Goal: Information Seeking & Learning: Learn about a topic

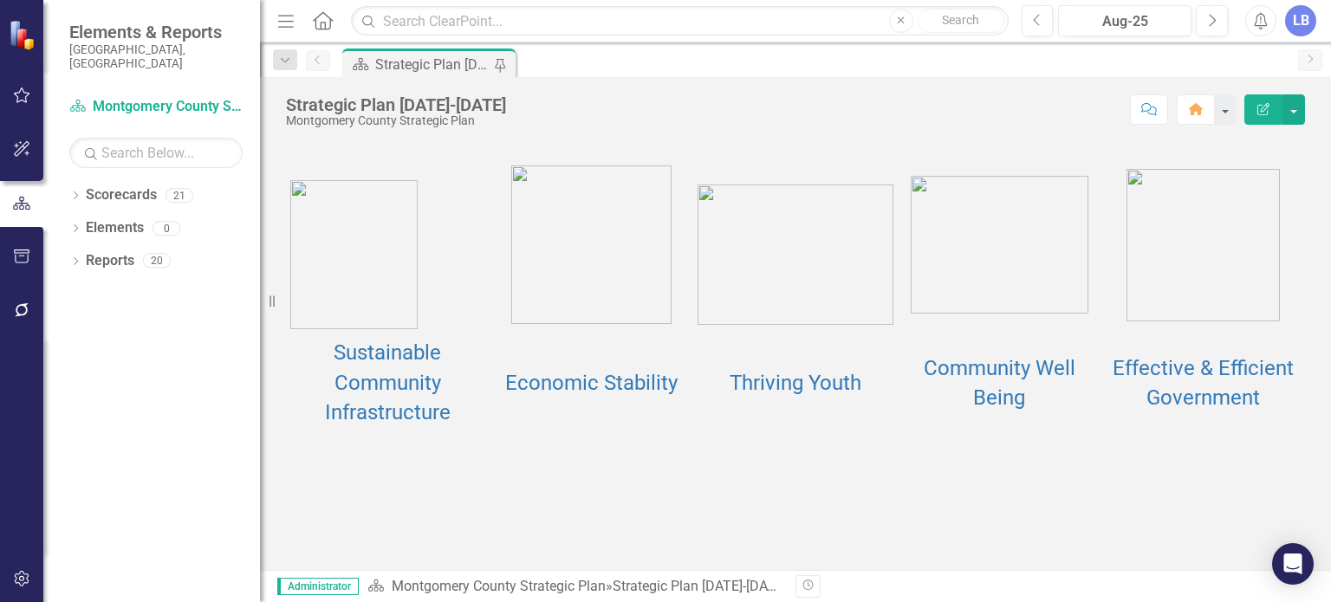
scroll to position [218, 0]
click at [802, 395] on link "Thriving Youth" at bounding box center [796, 383] width 132 height 24
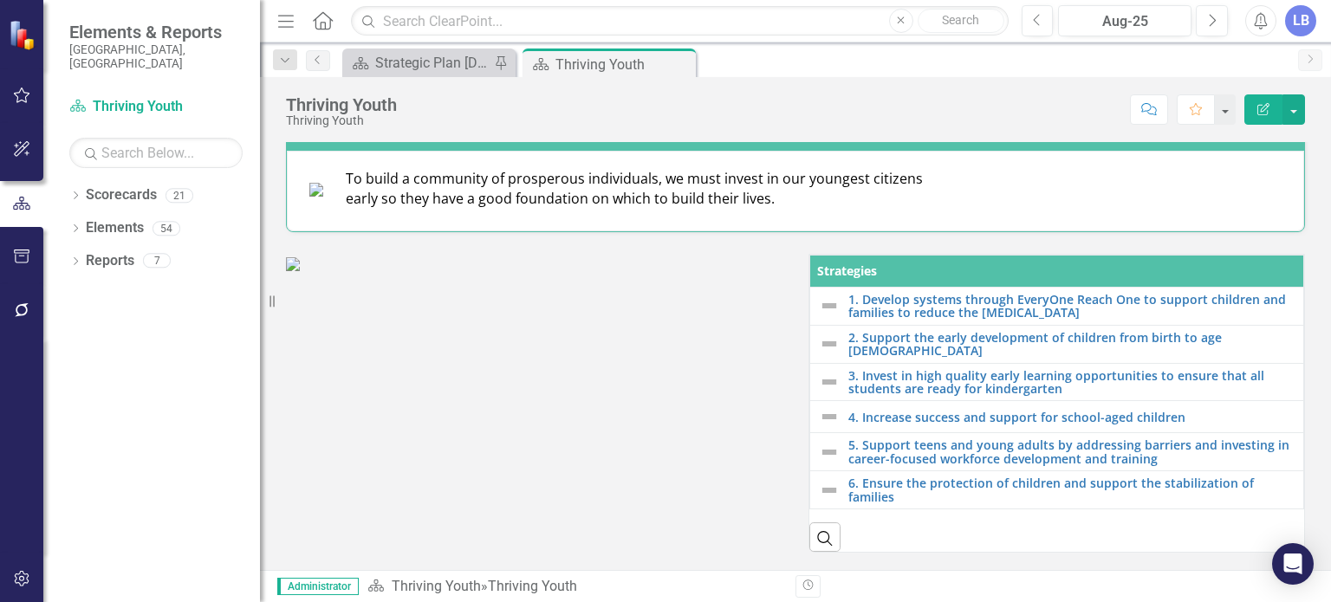
scroll to position [309, 0]
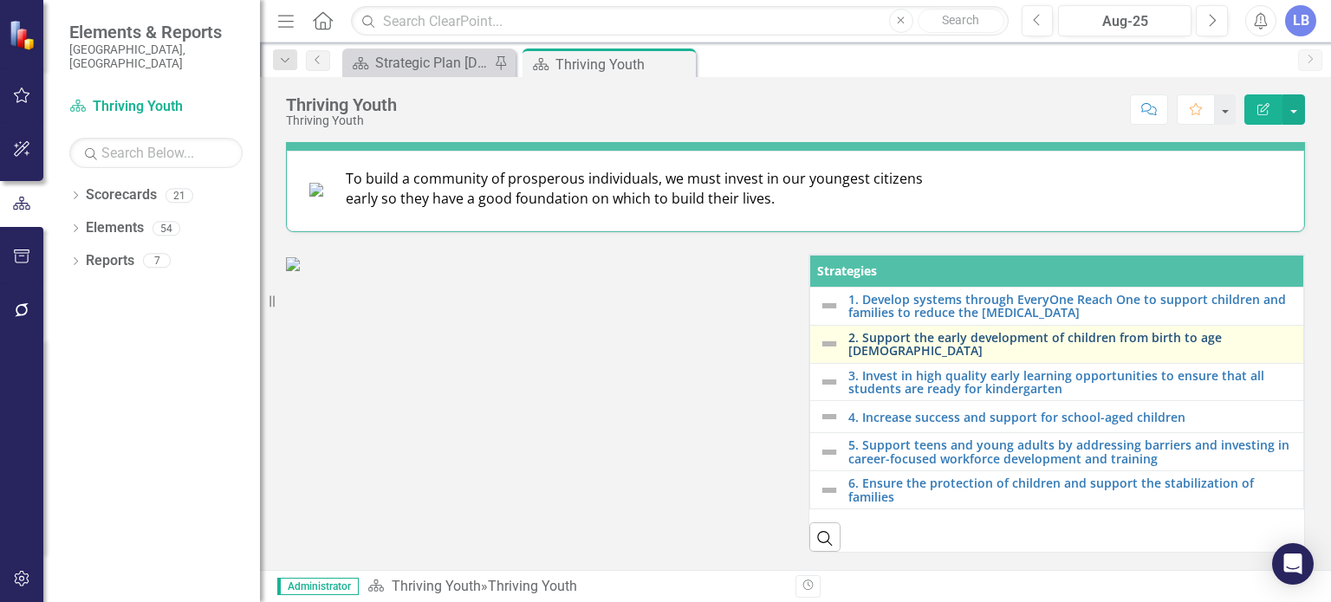
click at [939, 358] on link "2. Support the early development of children from birth to age [DEMOGRAPHIC_DAT…" at bounding box center [1071, 344] width 446 height 27
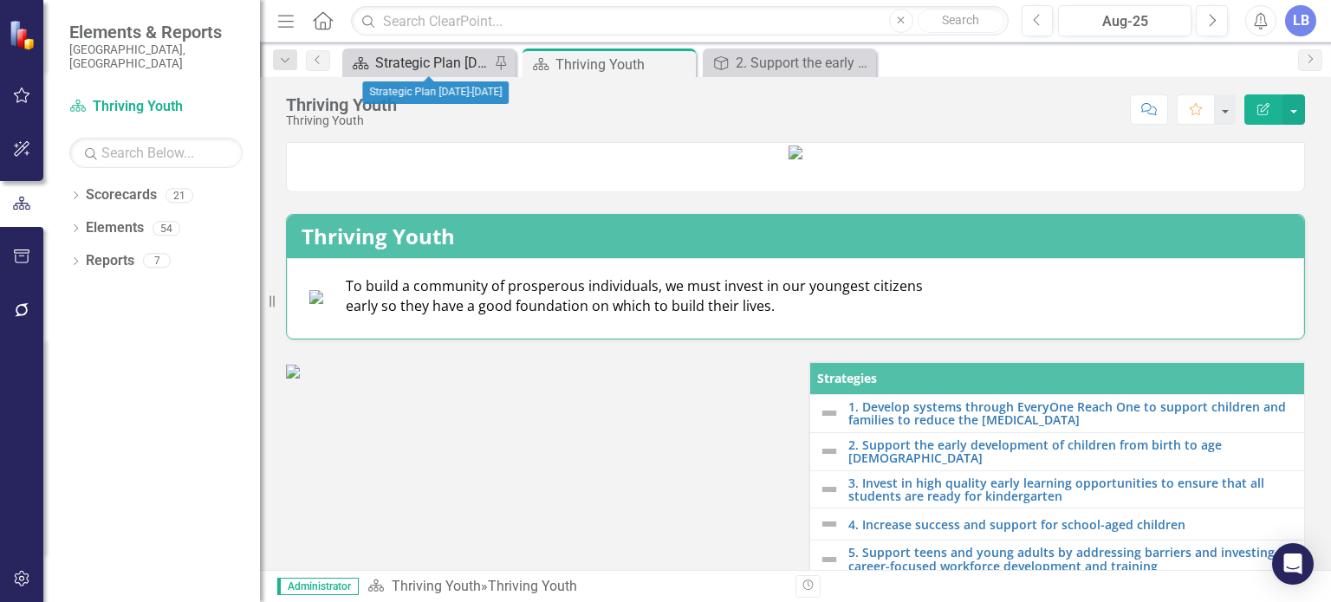
click at [457, 55] on div "Strategic Plan [DATE]-[DATE]" at bounding box center [432, 63] width 114 height 22
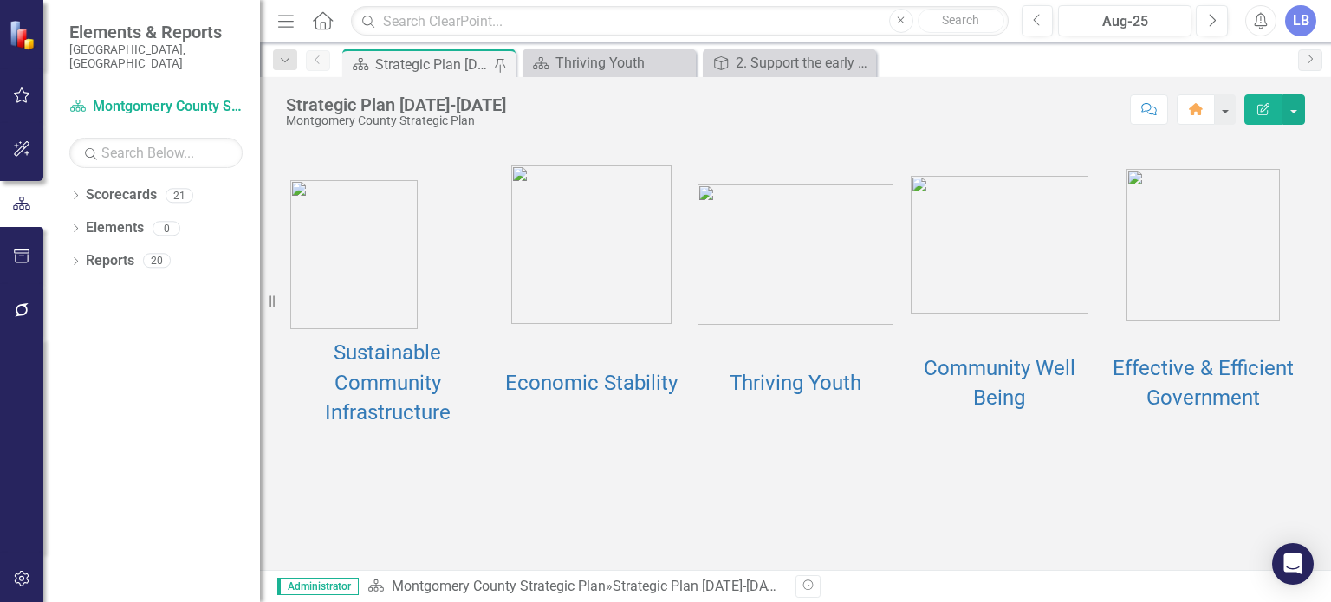
scroll to position [227, 0]
click at [783, 395] on link "Thriving Youth" at bounding box center [796, 383] width 132 height 24
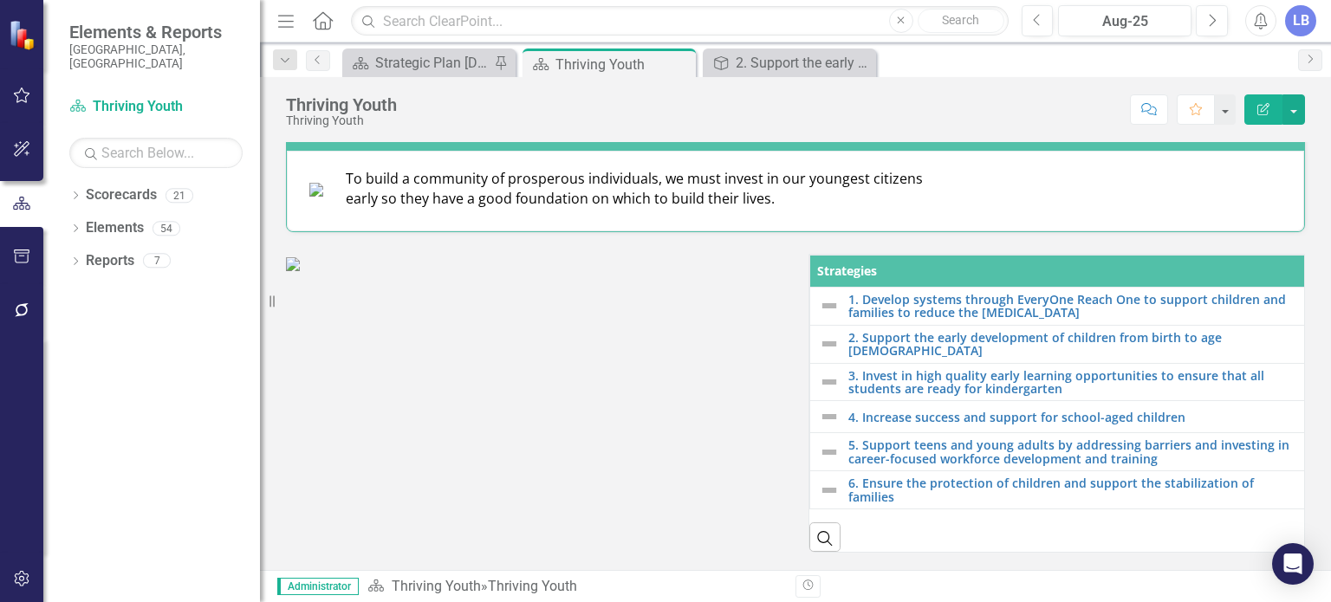
scroll to position [333, 0]
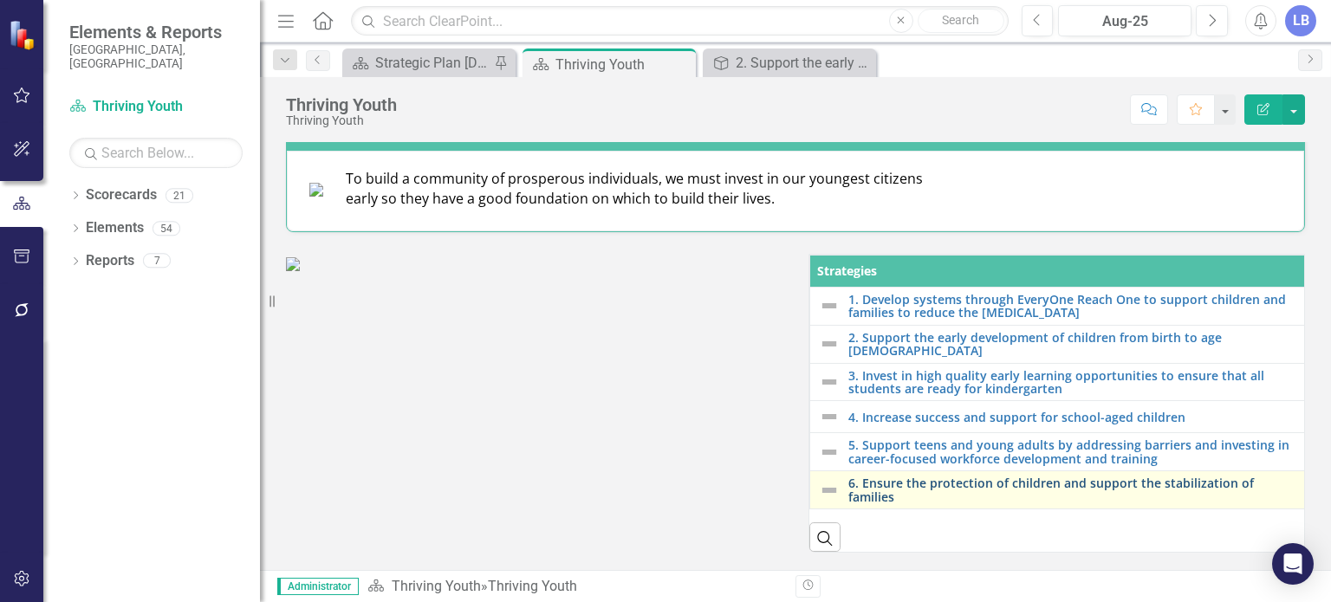
click at [978, 477] on link "6. Ensure the protection of children and support the stabilization of families" at bounding box center [1073, 490] width 450 height 27
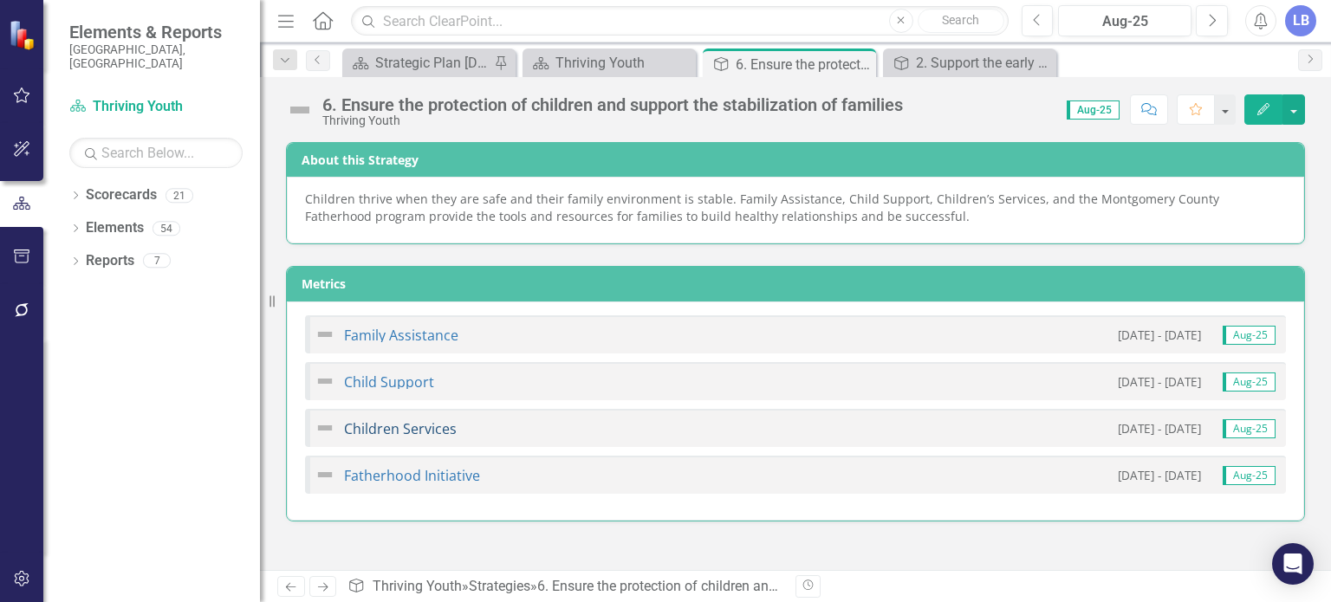
click at [396, 431] on link "Children Services" at bounding box center [400, 428] width 113 height 19
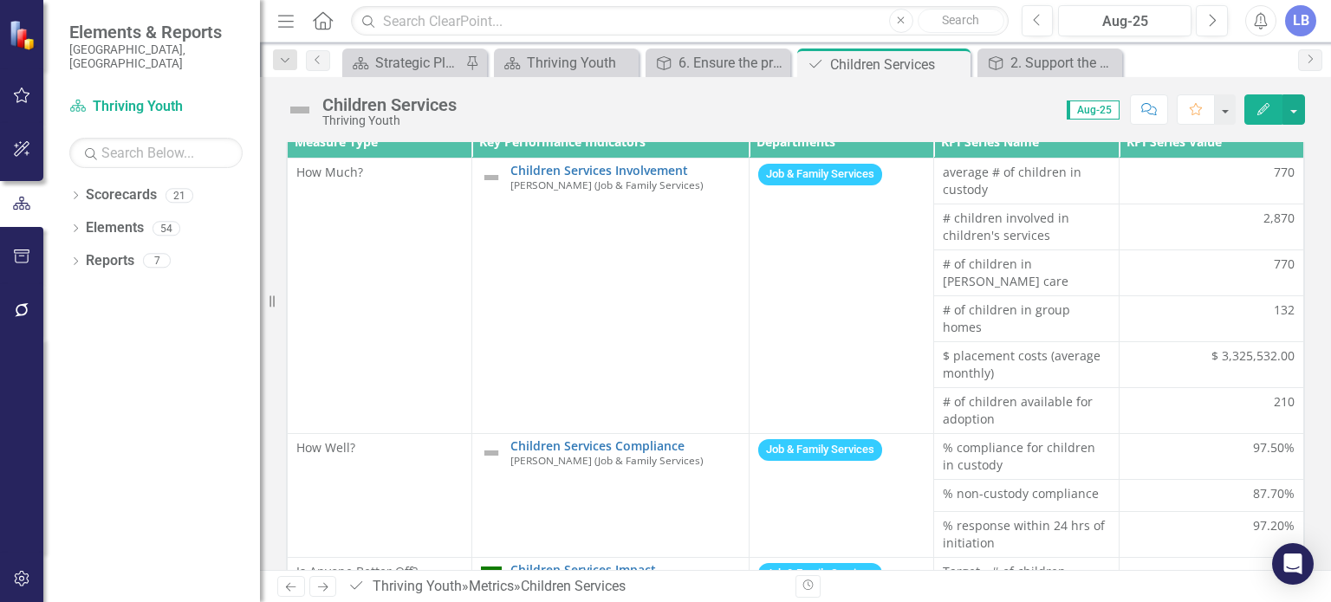
scroll to position [151, 0]
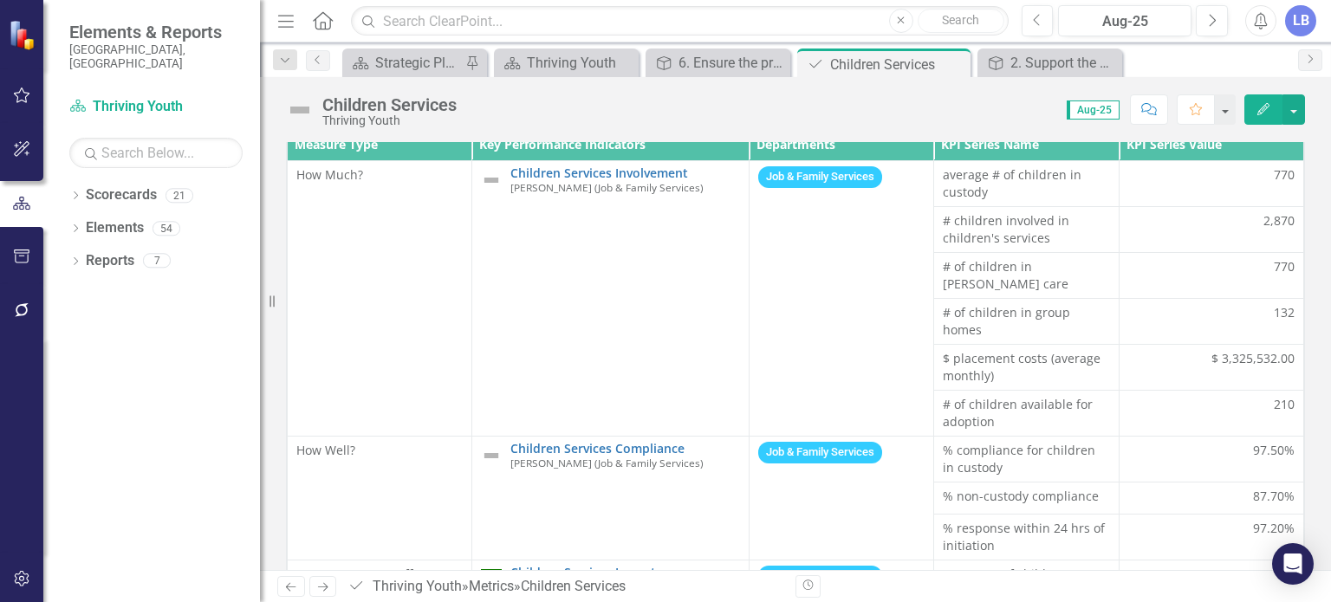
drag, startPoint x: 1315, startPoint y: 372, endPoint x: 1317, endPoint y: 417, distance: 45.1
click at [1317, 417] on div "Strategies 6. Ensure the protection of children and support the stabilization o…" at bounding box center [795, 306] width 1071 height 672
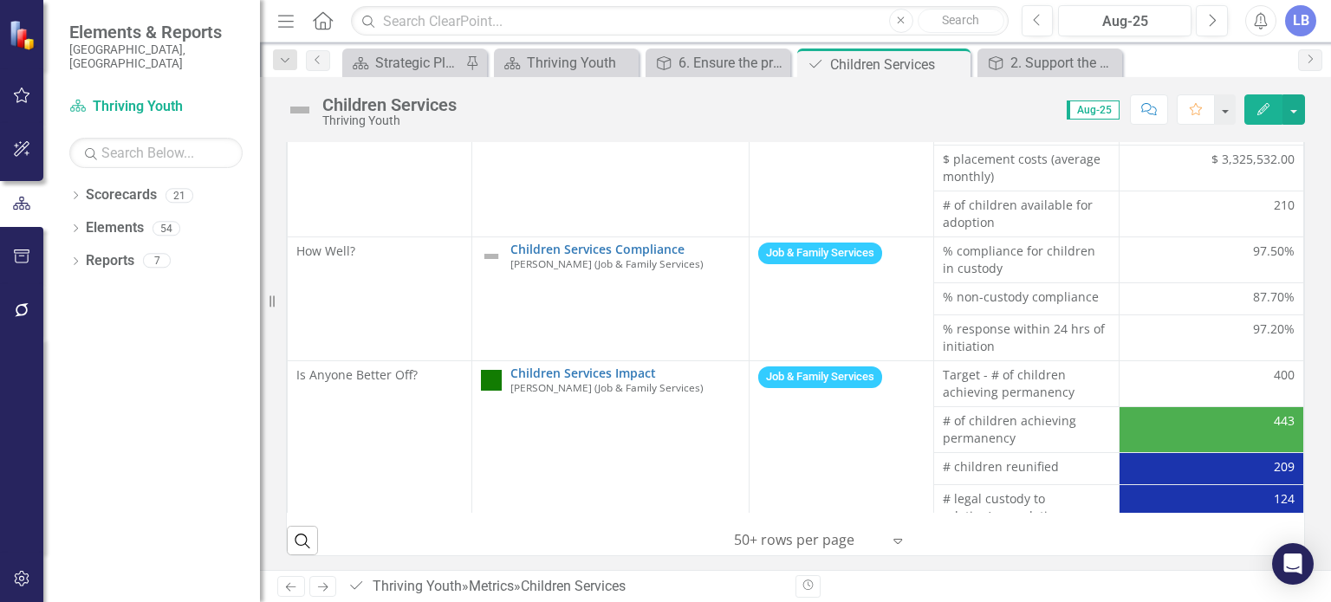
scroll to position [166, 0]
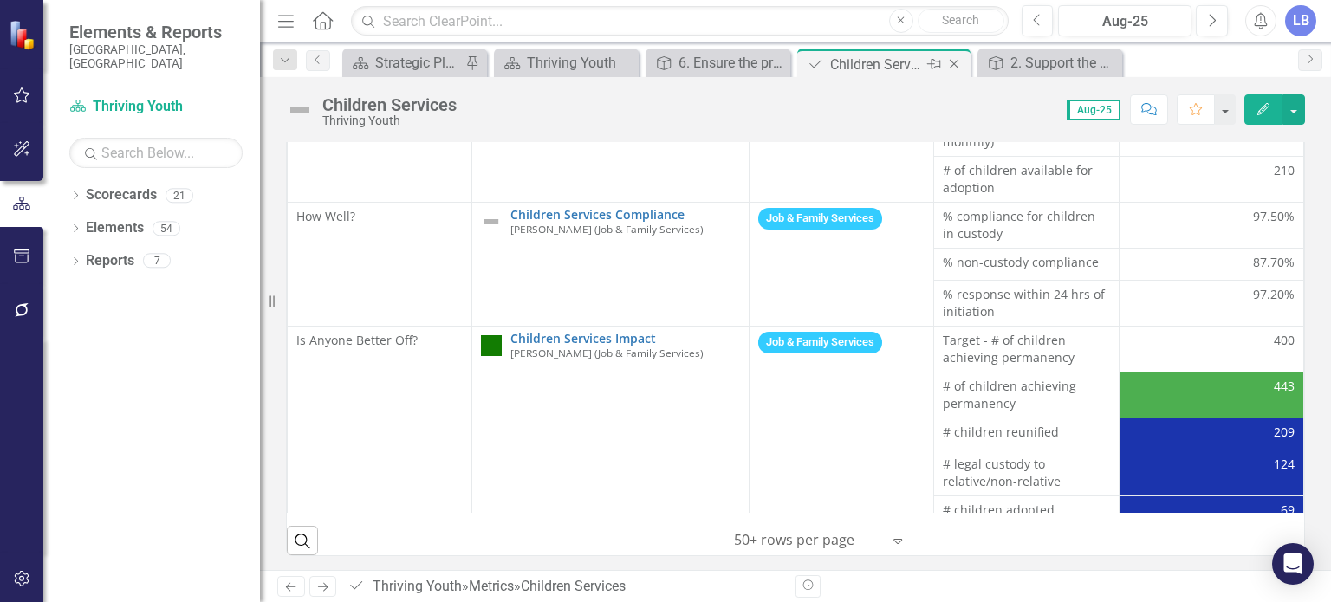
click at [960, 64] on icon "Close" at bounding box center [953, 64] width 17 height 14
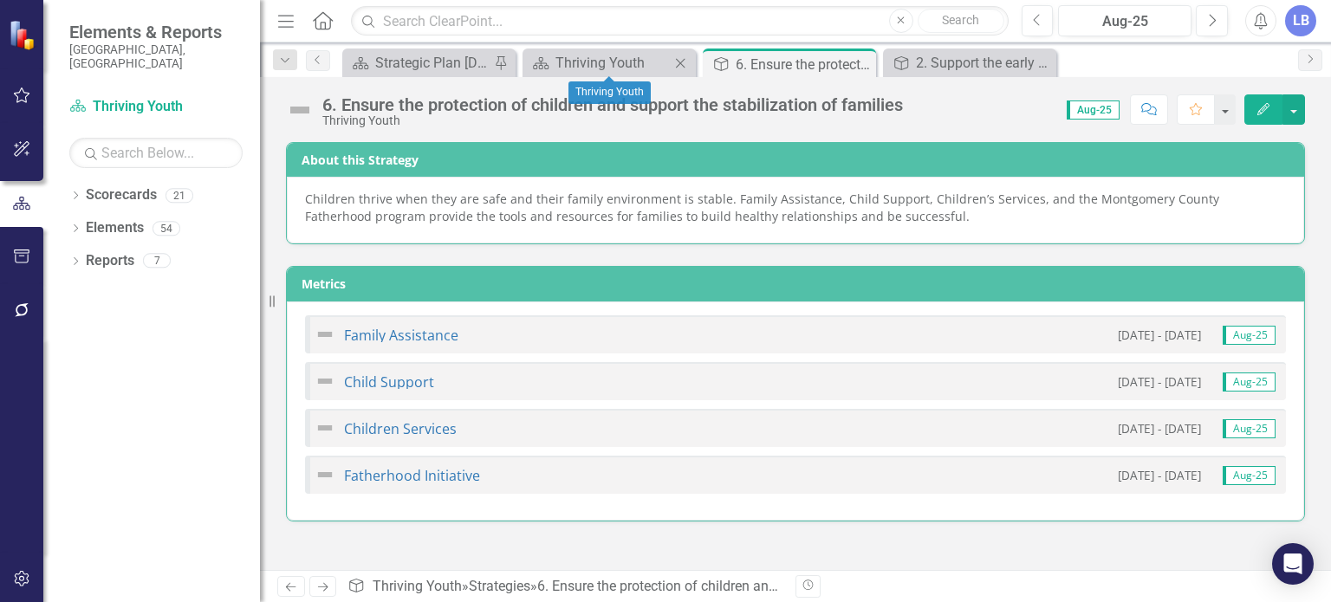
click at [678, 60] on icon at bounding box center [681, 63] width 10 height 10
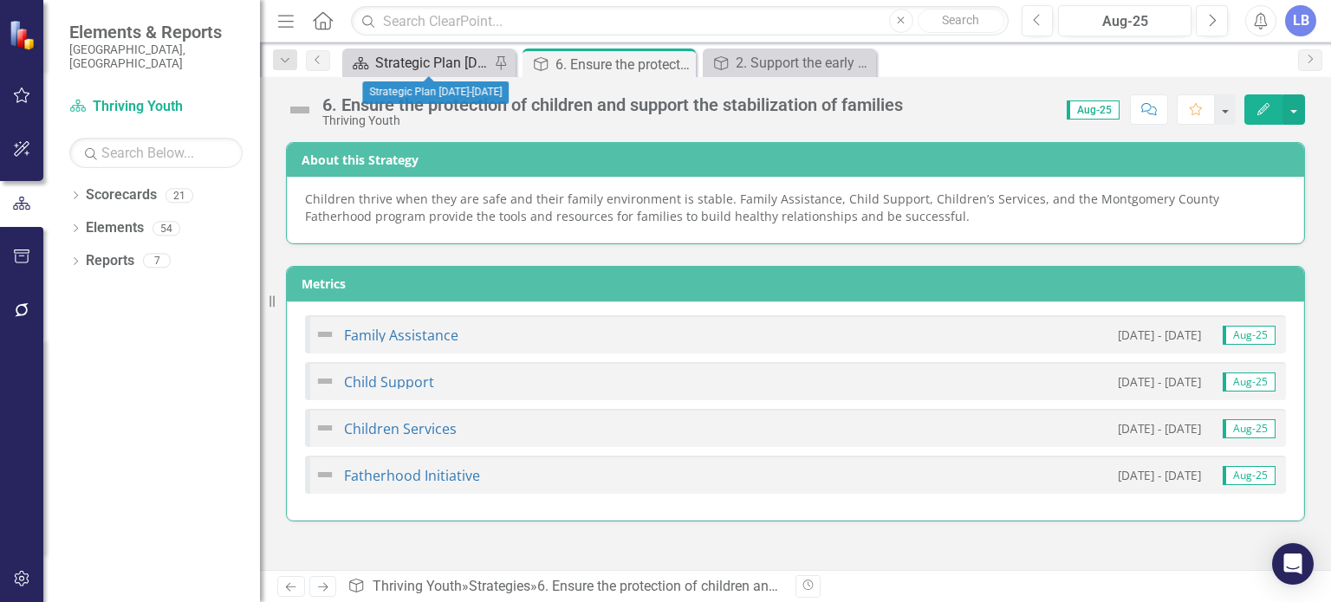
click at [456, 65] on div "Strategic Plan [DATE]-[DATE]" at bounding box center [432, 63] width 114 height 22
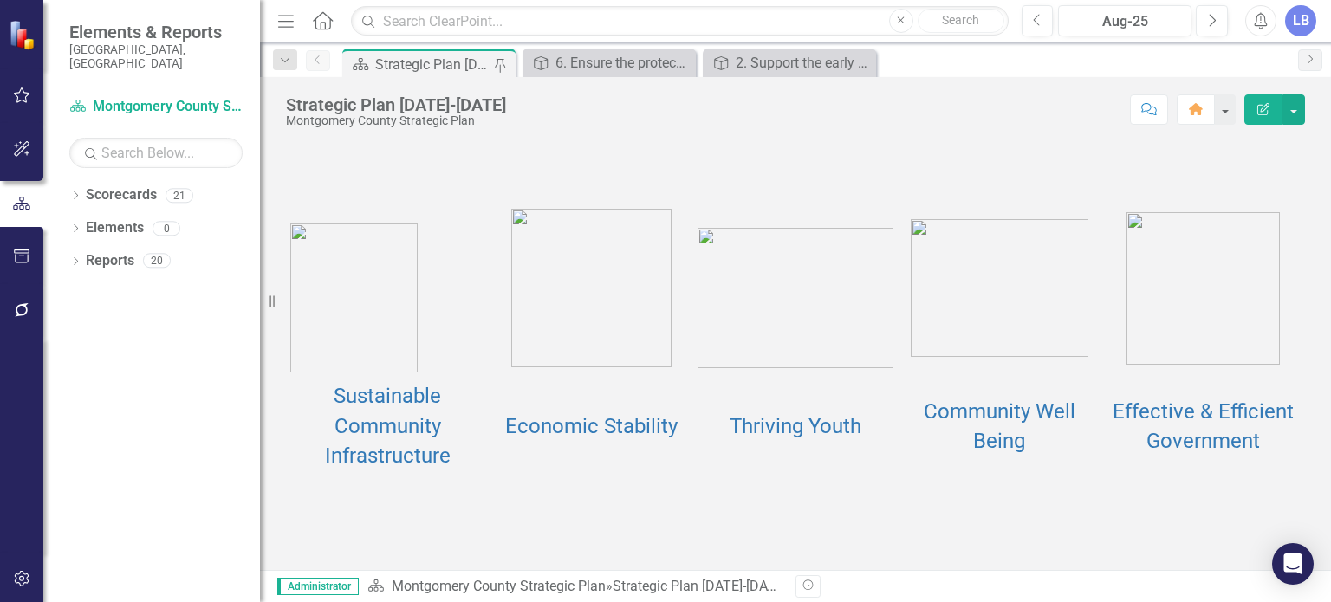
scroll to position [194, 0]
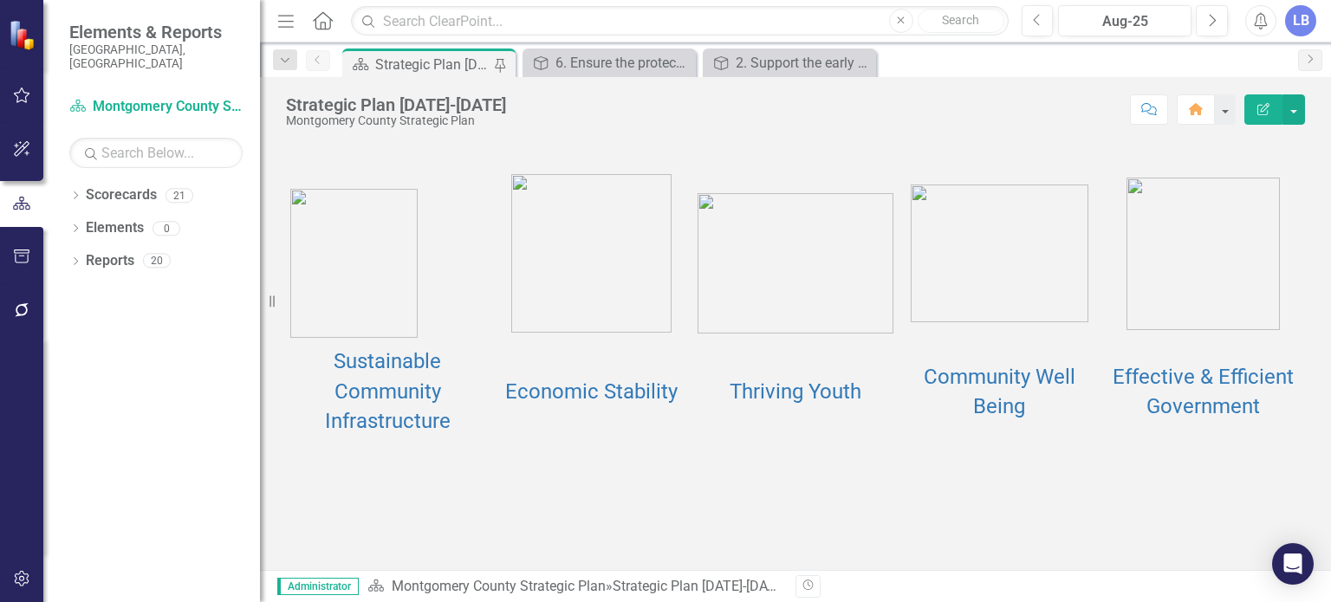
click at [367, 418] on td "Sustainable Community Infrastructure" at bounding box center [388, 391] width 204 height 98
click at [364, 412] on link "Sustainable Community Infrastructure" at bounding box center [388, 391] width 126 height 84
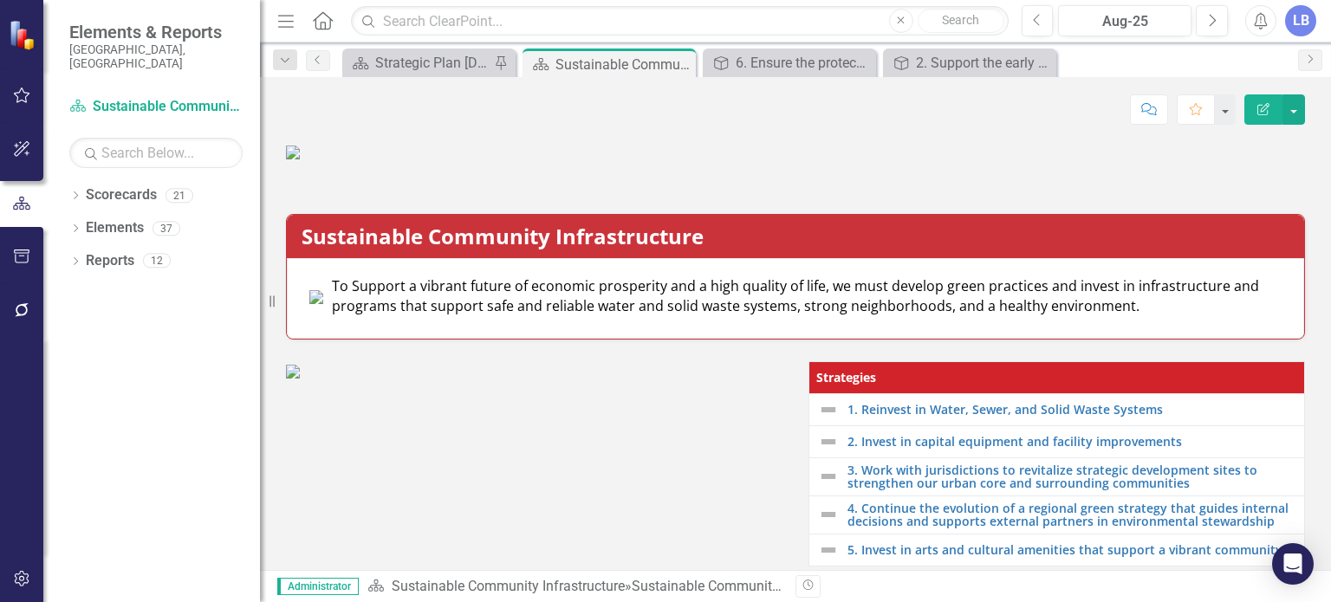
click at [364, 340] on div "Sustainable Community Infrastructure To Support a vibrant future of economic pr…" at bounding box center [795, 265] width 1045 height 147
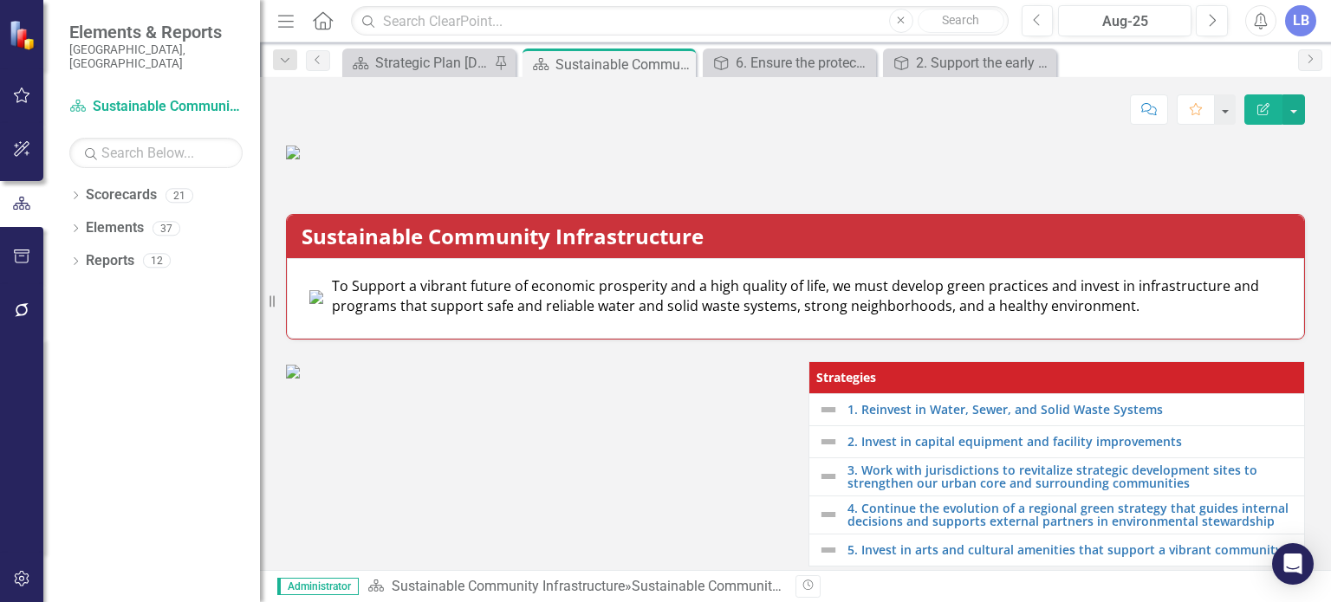
click at [364, 340] on div "Sustainable Community Infrastructure To Support a vibrant future of economic pr…" at bounding box center [795, 265] width 1045 height 147
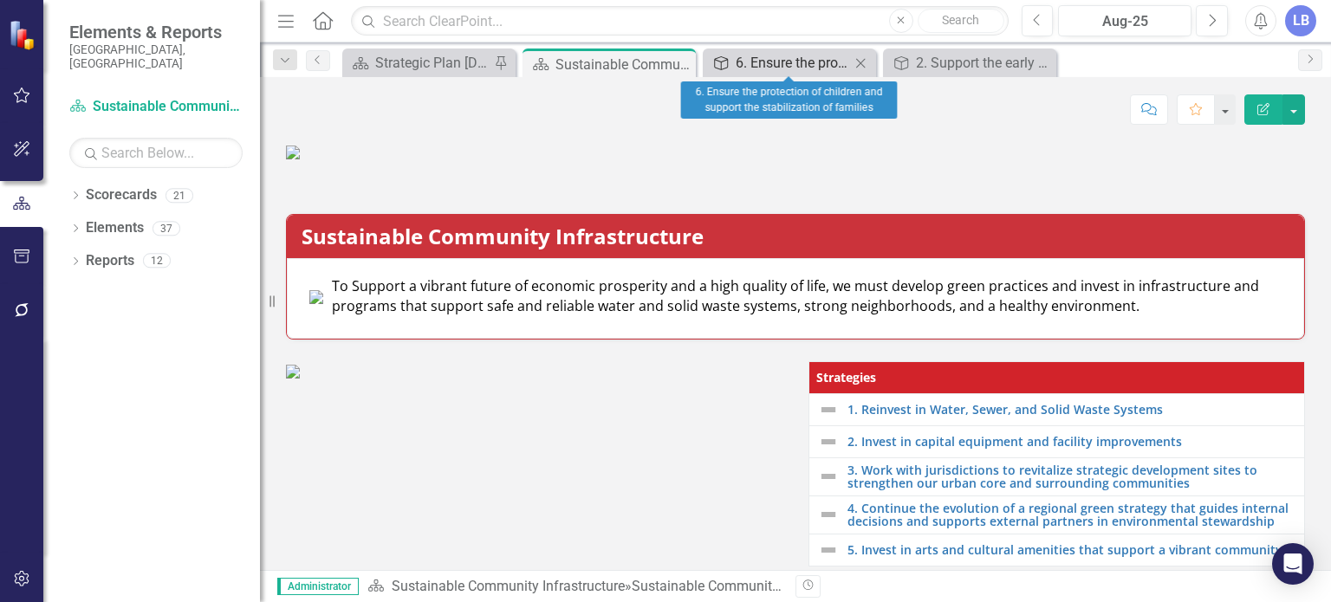
click at [810, 65] on div "6. Ensure the protection of children and support the stabilization of families" at bounding box center [793, 63] width 114 height 22
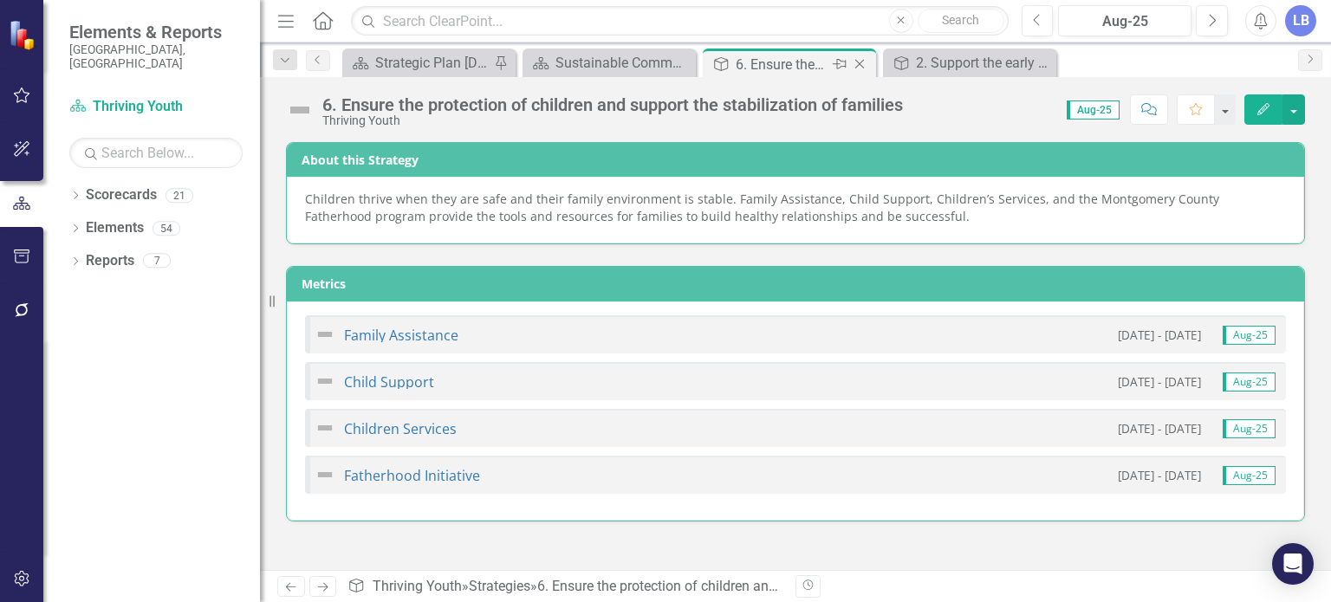
click at [856, 63] on icon "Close" at bounding box center [859, 64] width 17 height 14
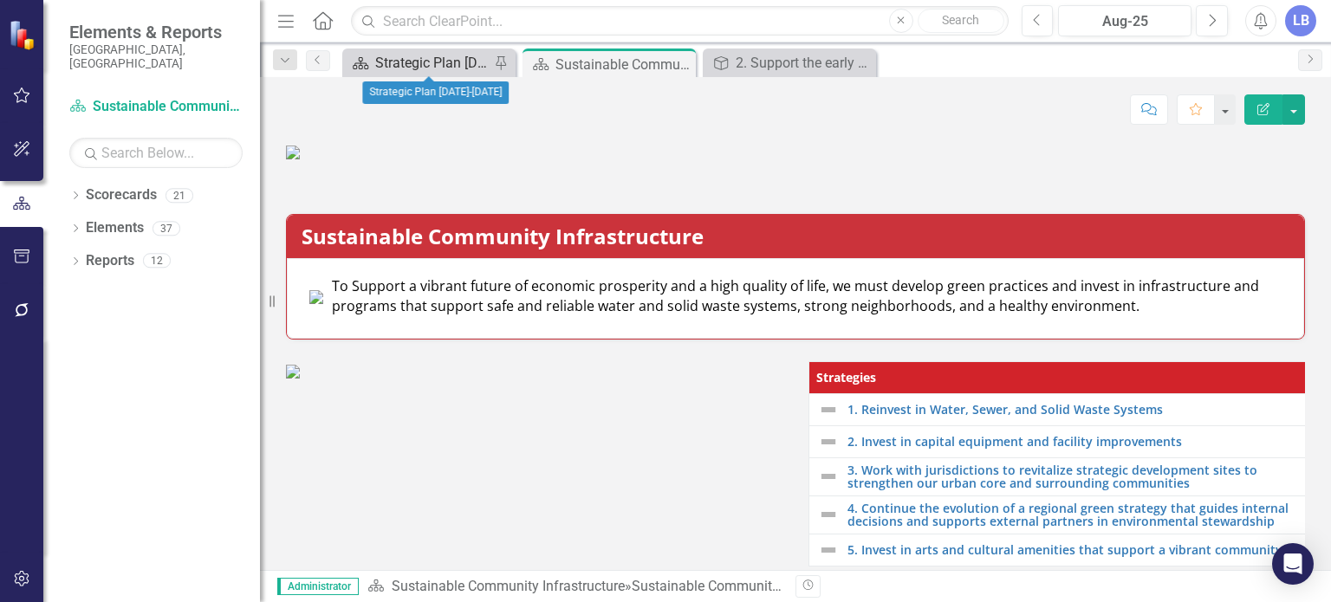
click at [437, 59] on div "Strategic Plan [DATE]-[DATE]" at bounding box center [432, 63] width 114 height 22
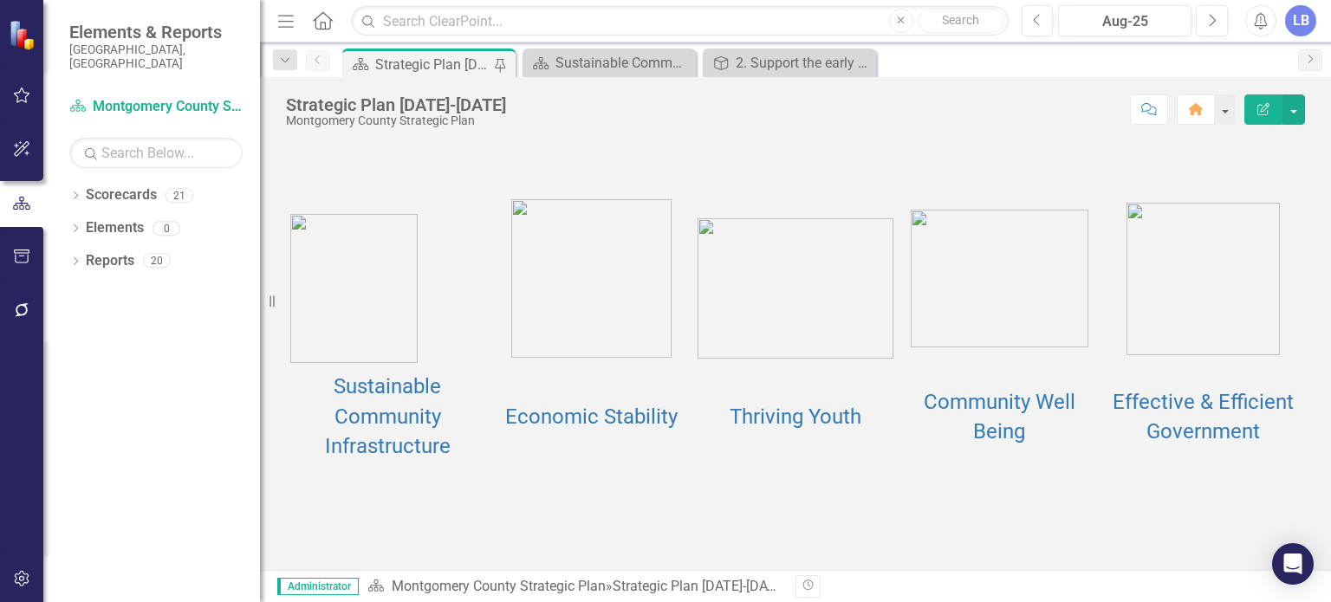
scroll to position [173, 0]
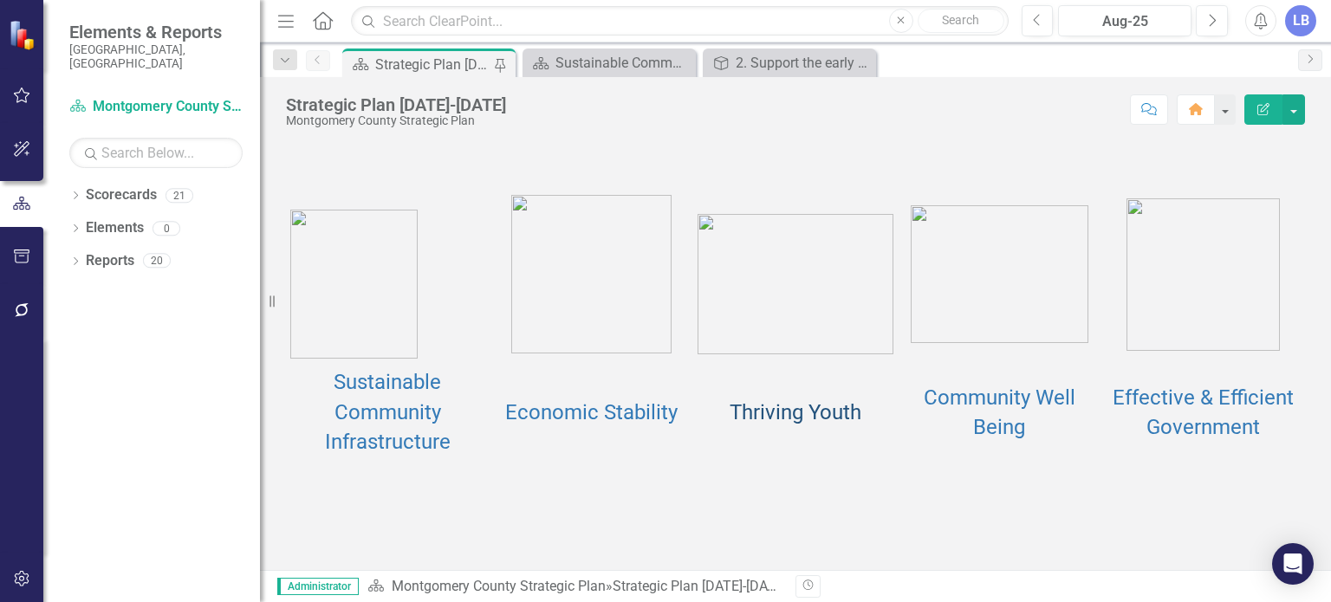
click at [781, 425] on link "Thriving Youth" at bounding box center [796, 412] width 132 height 24
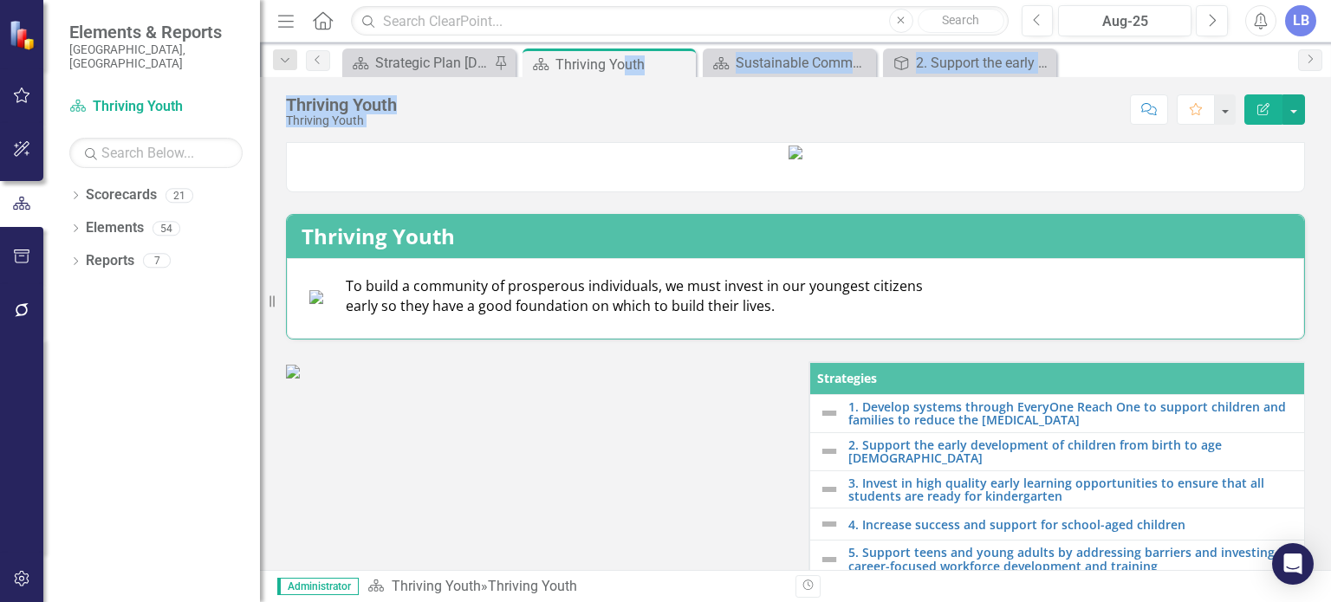
drag, startPoint x: 625, startPoint y: 68, endPoint x: 1053, endPoint y: 77, distance: 428.2
click at [1053, 77] on div "Menu Home Search Close Search Previous Aug-25 Next Alerts LB User Edit Profile …" at bounding box center [795, 301] width 1071 height 602
click at [744, 106] on div "Score: N/A Aug-25 Completed Comment Favorite Edit Report" at bounding box center [856, 108] width 900 height 29
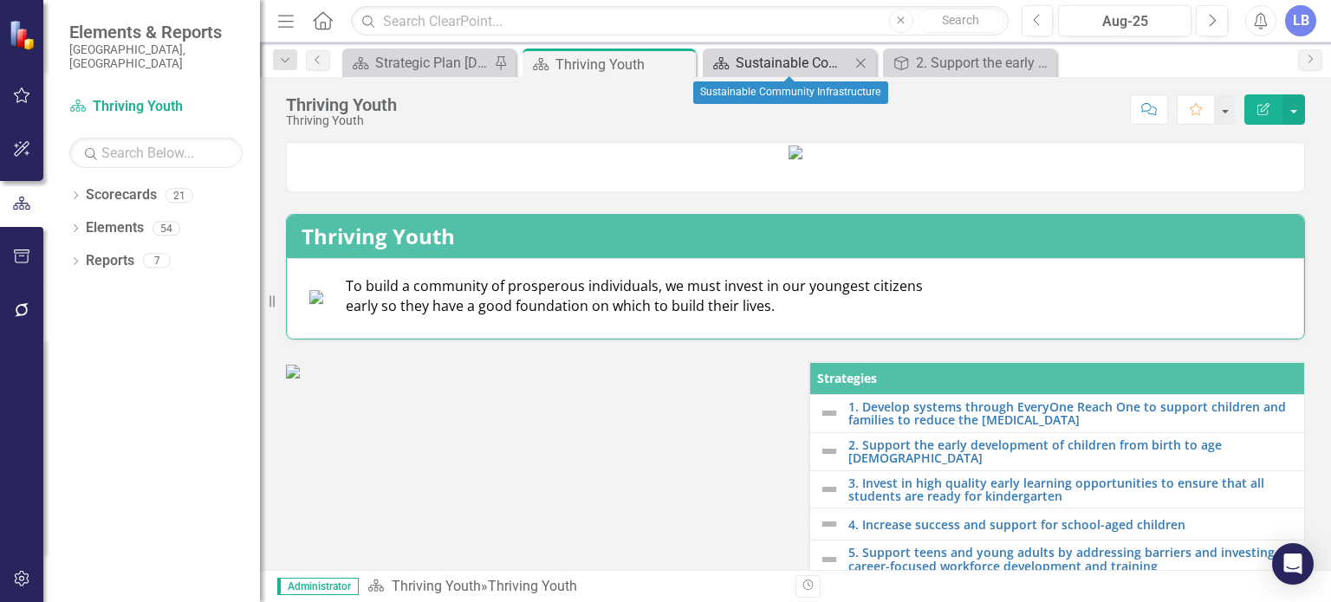
click at [813, 58] on div "Sustainable Community Infrastructure" at bounding box center [793, 63] width 114 height 22
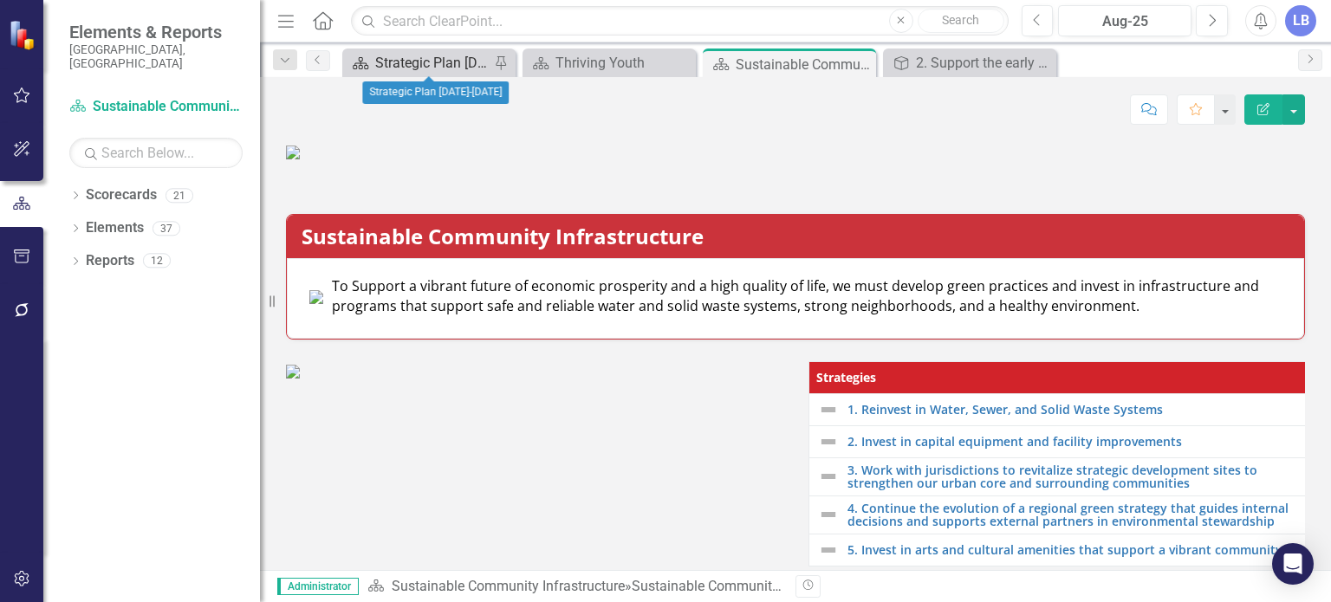
click at [439, 66] on div "Strategic Plan [DATE]-[DATE]" at bounding box center [432, 63] width 114 height 22
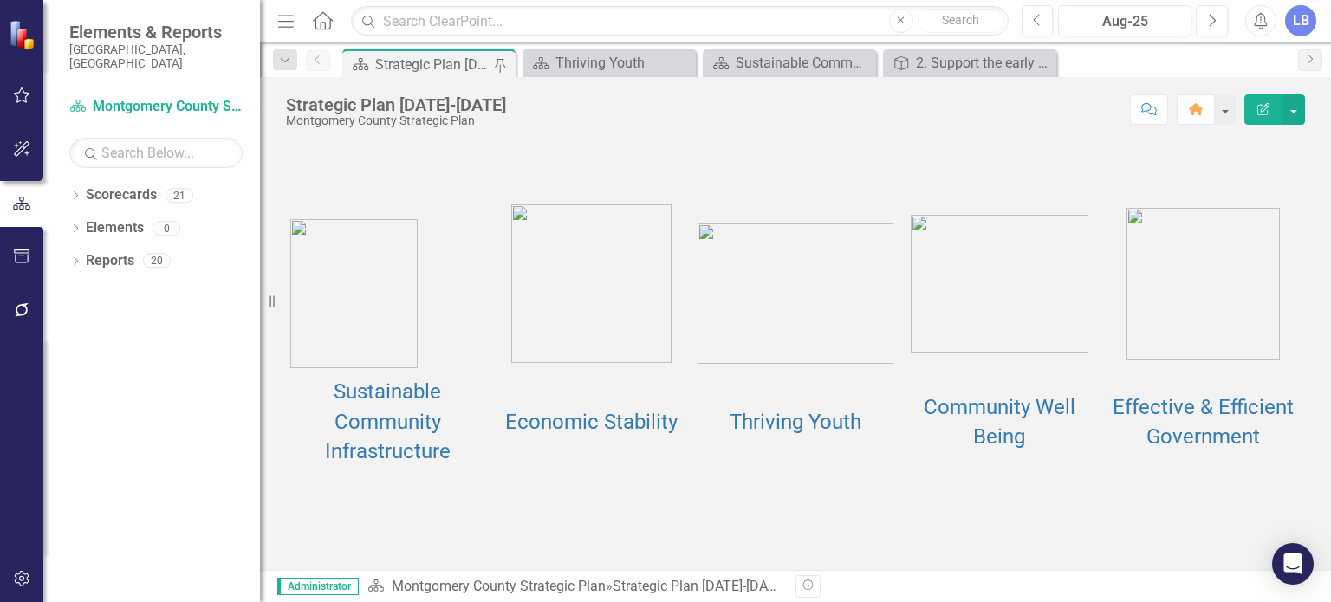
scroll to position [185, 0]
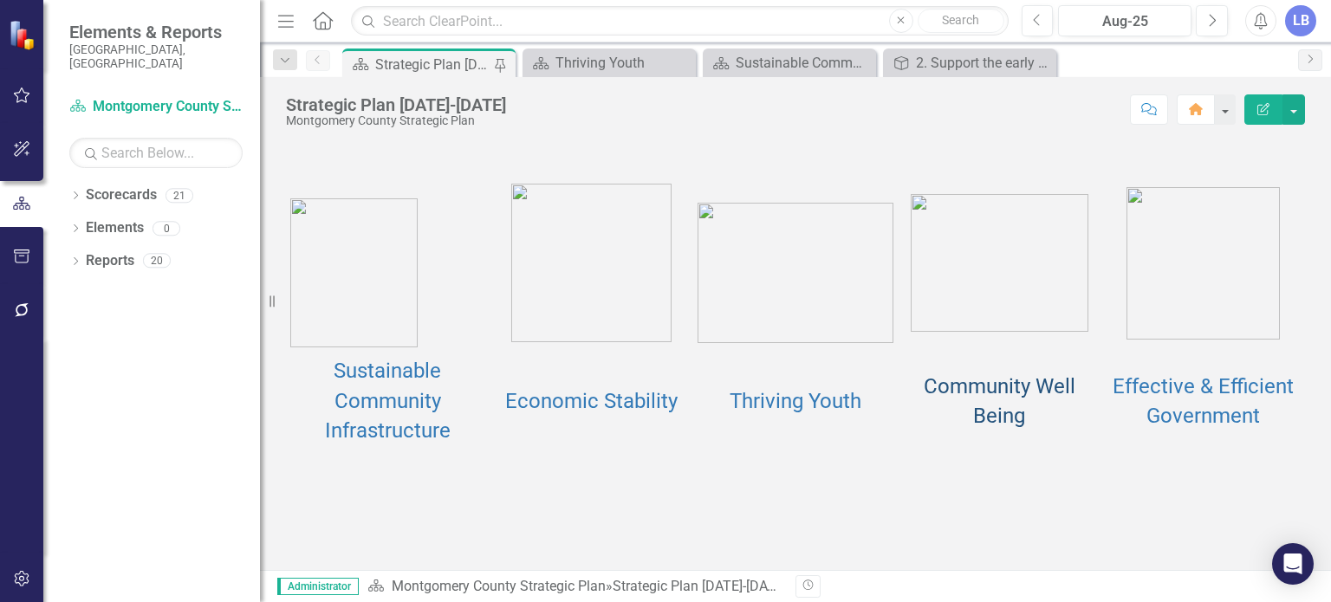
click at [1003, 428] on link "Community Well Being" at bounding box center [1000, 401] width 152 height 54
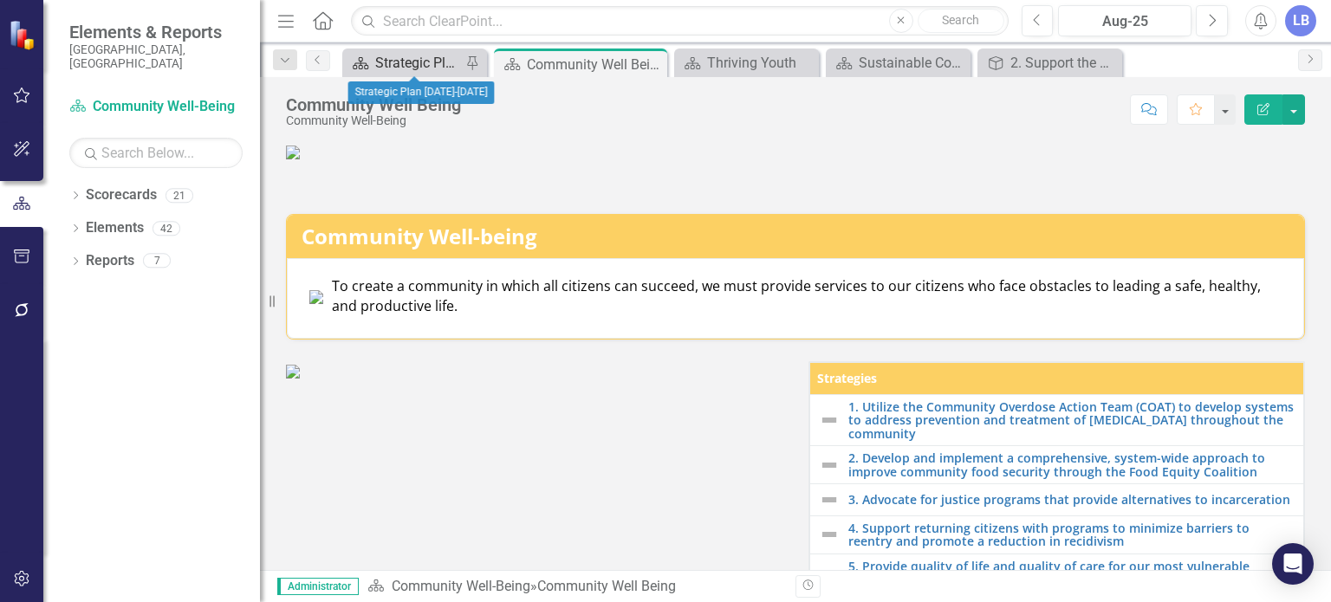
click at [438, 57] on div "Strategic Plan [DATE]-[DATE]" at bounding box center [418, 63] width 86 height 22
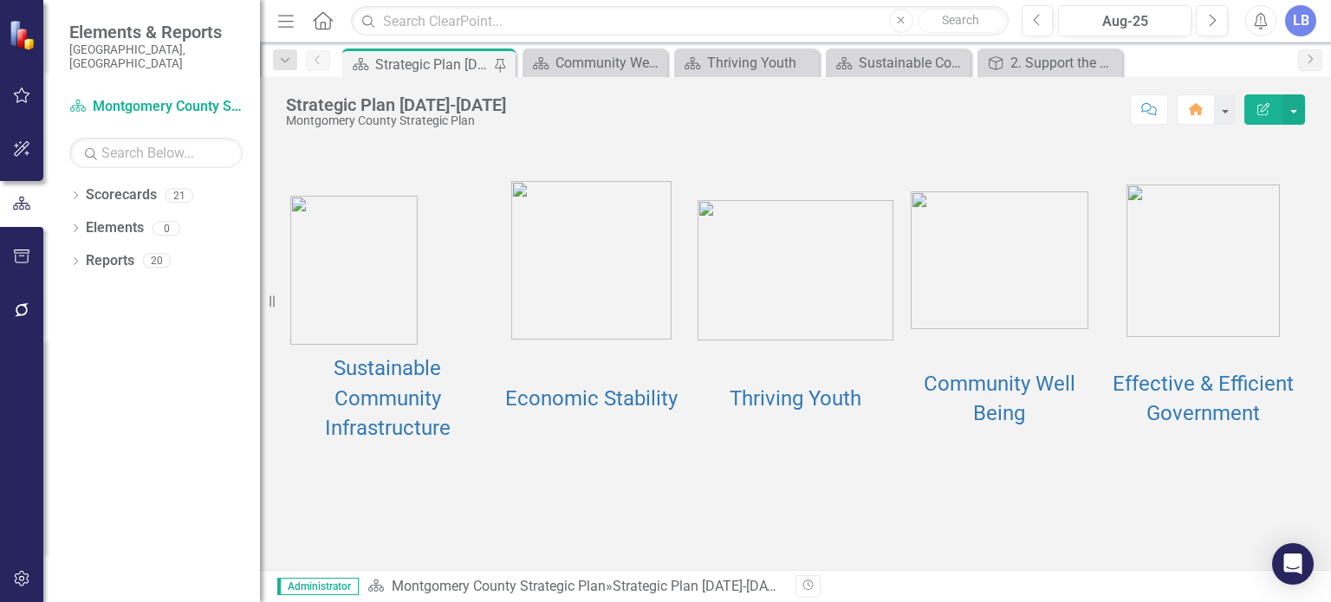
scroll to position [191, 0]
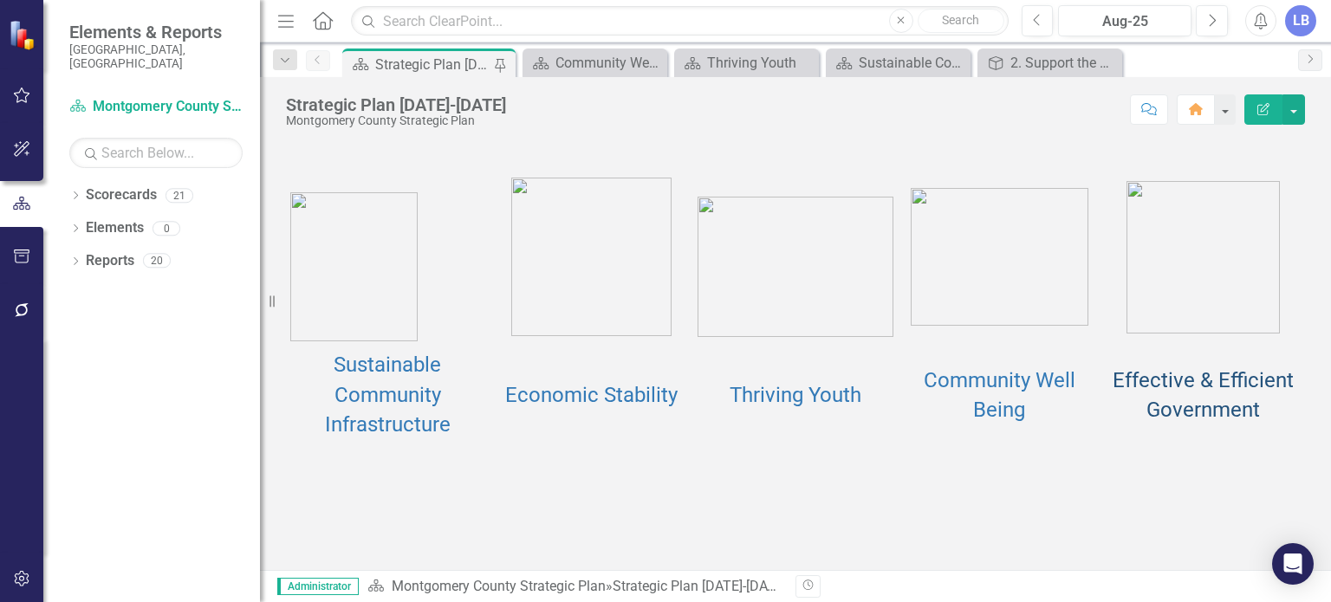
click at [1201, 412] on link "Effective & Efficient Government" at bounding box center [1203, 395] width 181 height 54
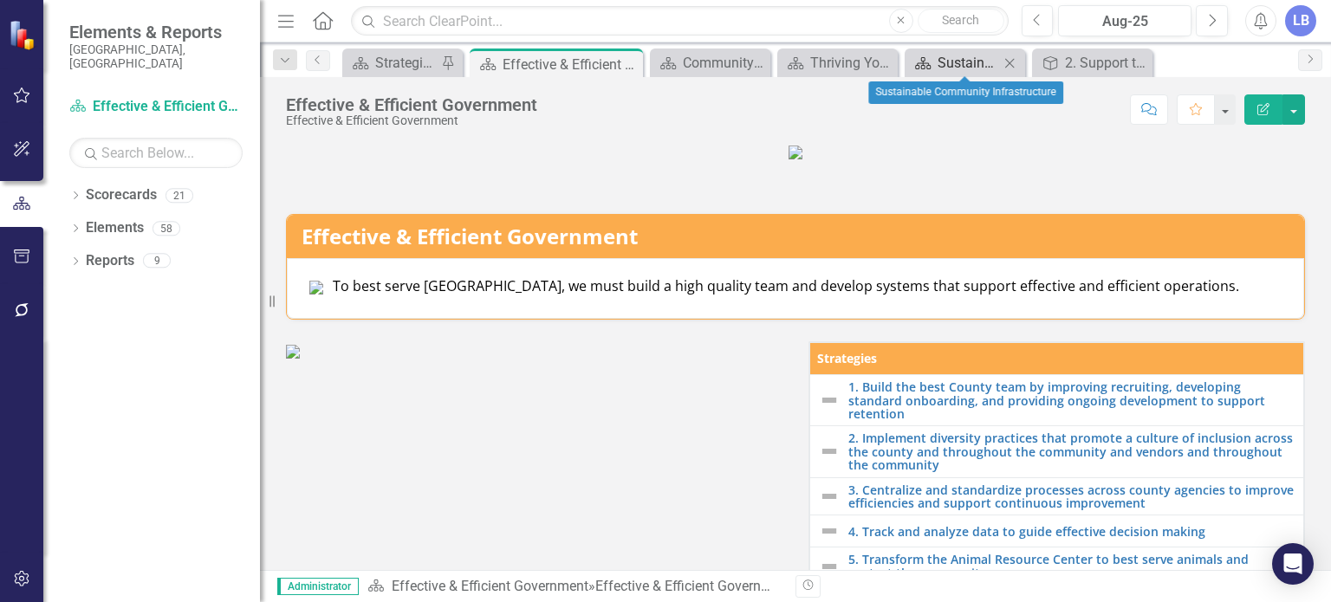
click at [971, 64] on div "Sustainable Community Infrastructure" at bounding box center [969, 63] width 62 height 22
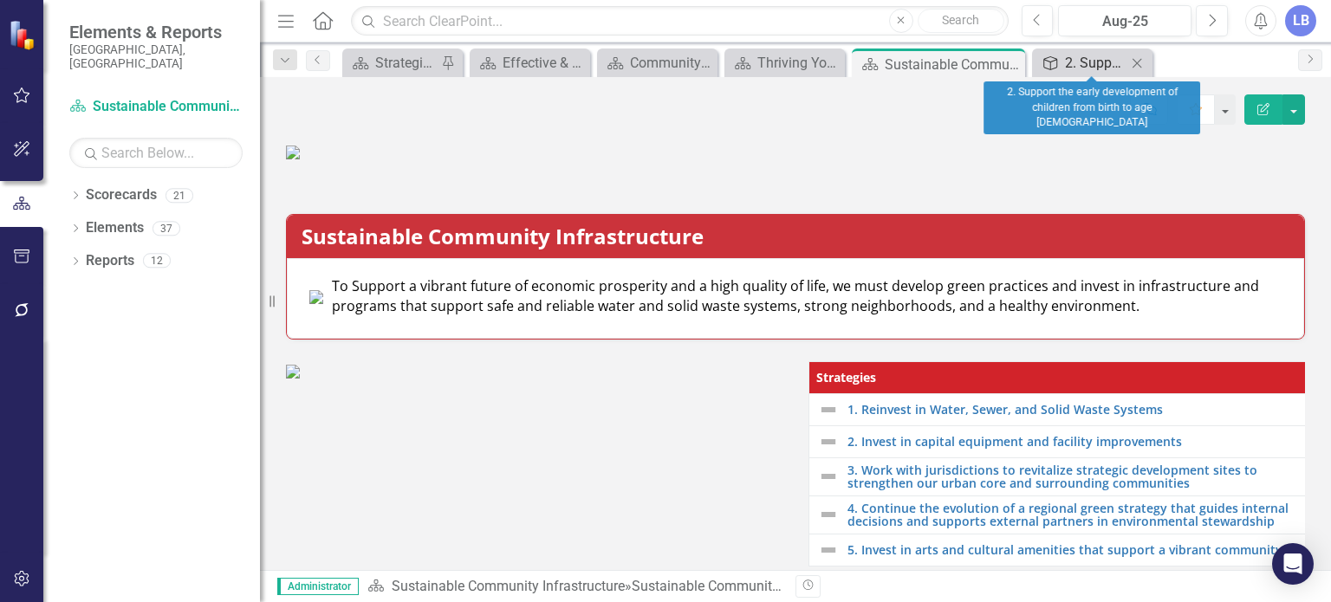
click at [1115, 62] on div "2. Support the early development of children from birth to age [DEMOGRAPHIC_DAT…" at bounding box center [1096, 63] width 62 height 22
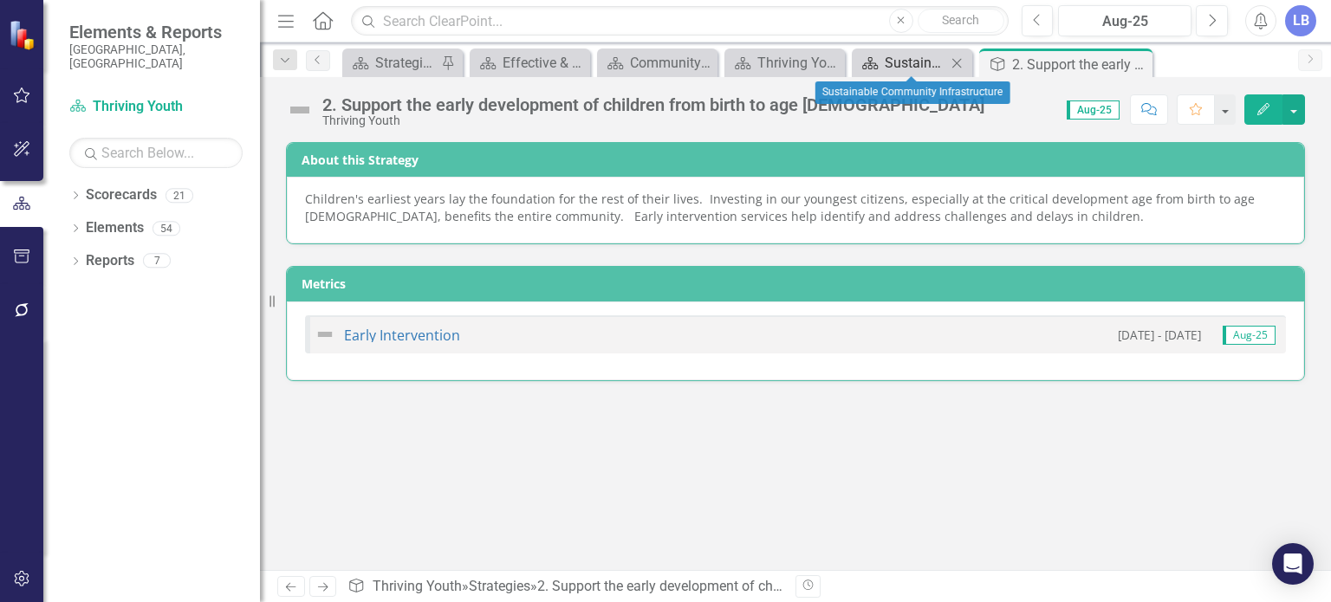
click at [903, 62] on div "Sustainable Community Infrastructure" at bounding box center [916, 63] width 62 height 22
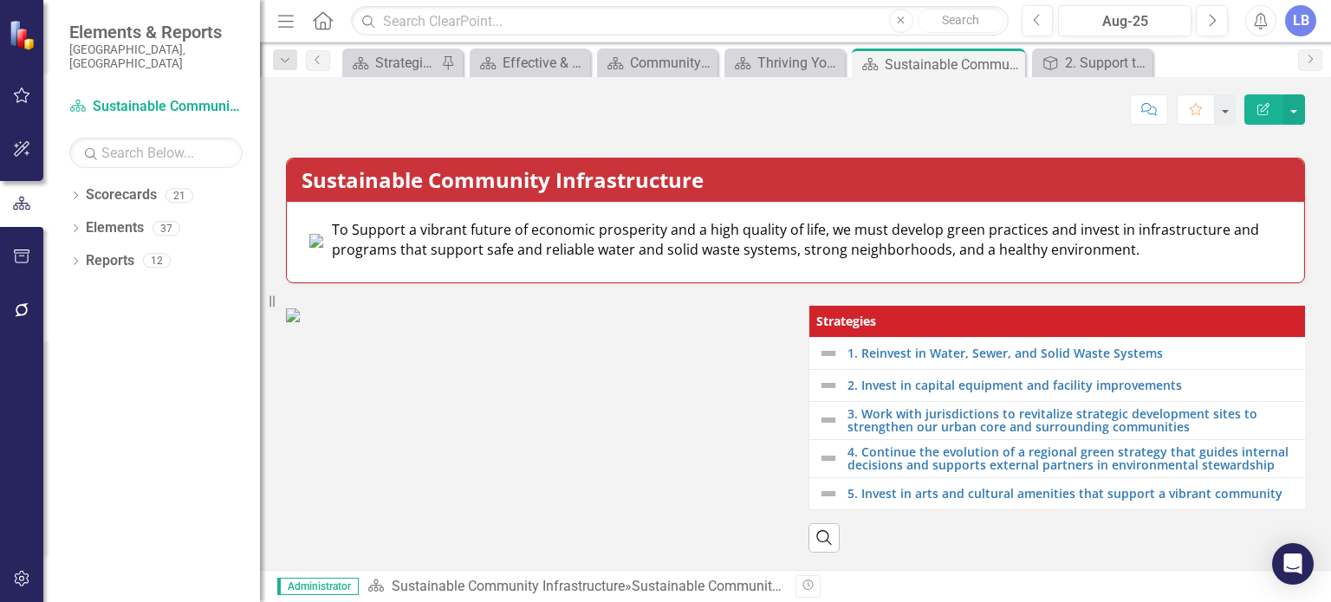
scroll to position [304, 0]
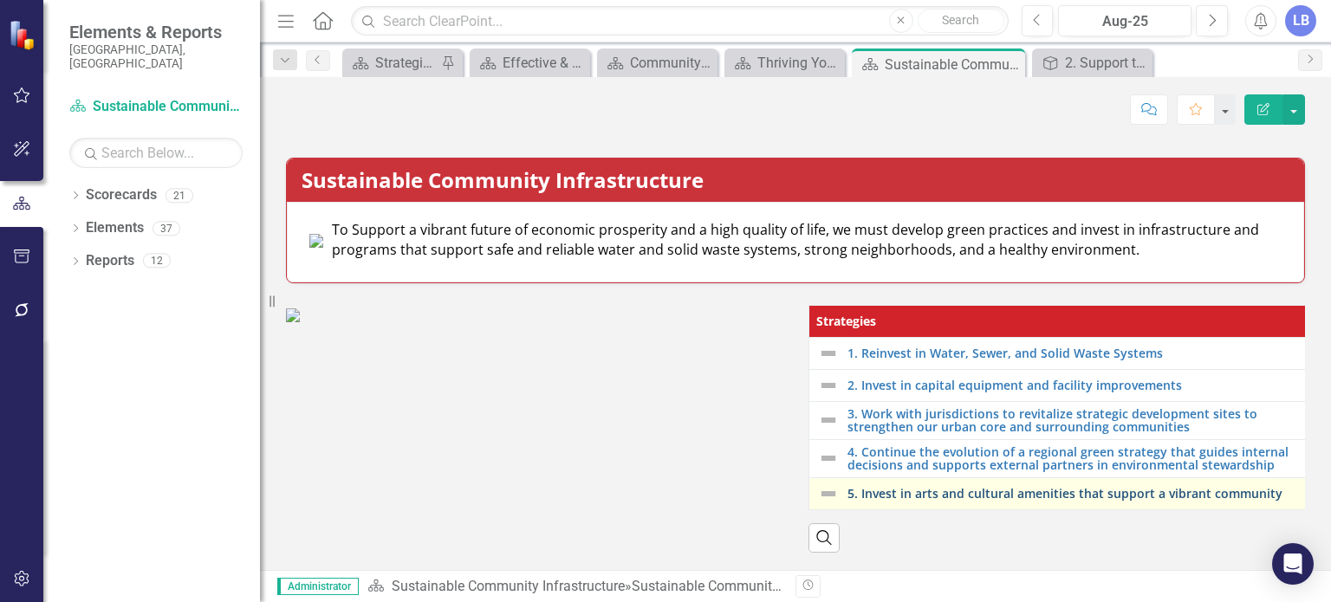
click at [1043, 487] on link "5. Invest in arts and cultural amenities that support a vibrant community" at bounding box center [1073, 493] width 451 height 13
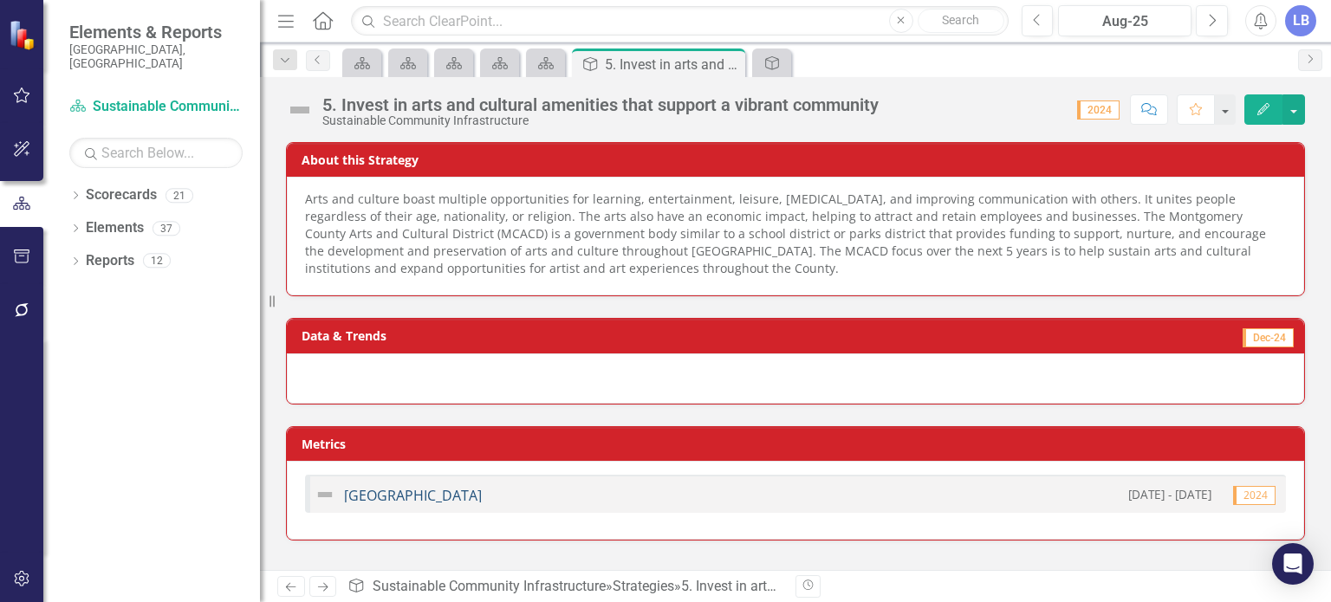
click at [482, 494] on link "[GEOGRAPHIC_DATA]" at bounding box center [413, 495] width 138 height 19
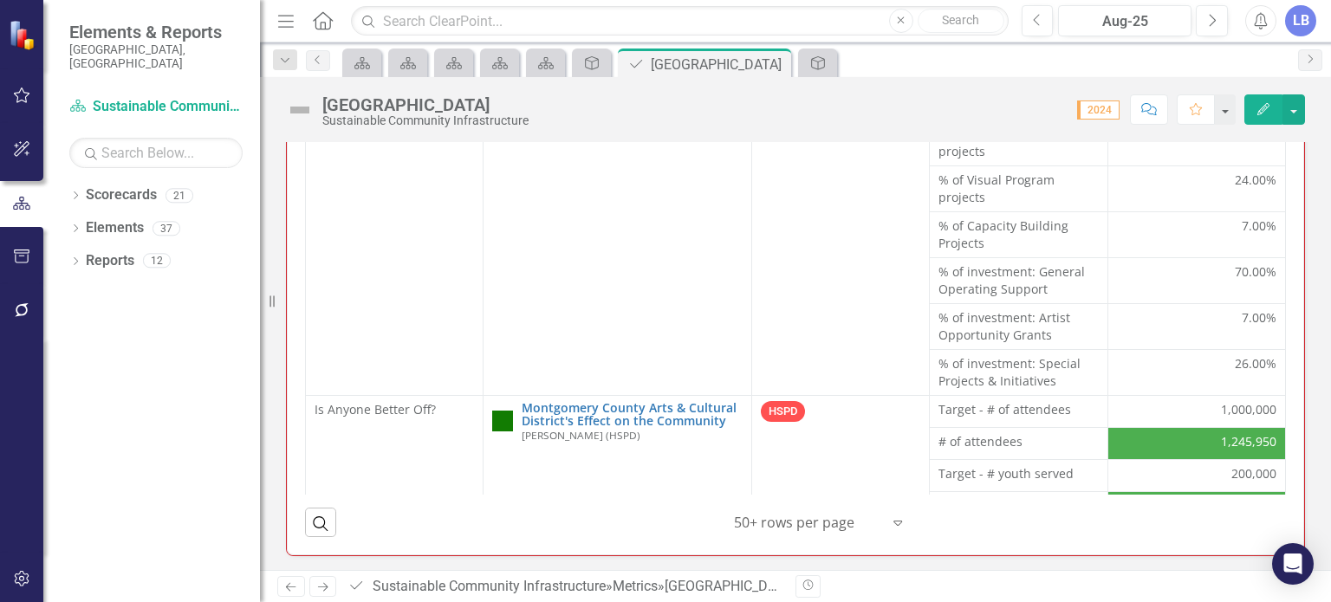
scroll to position [175, 0]
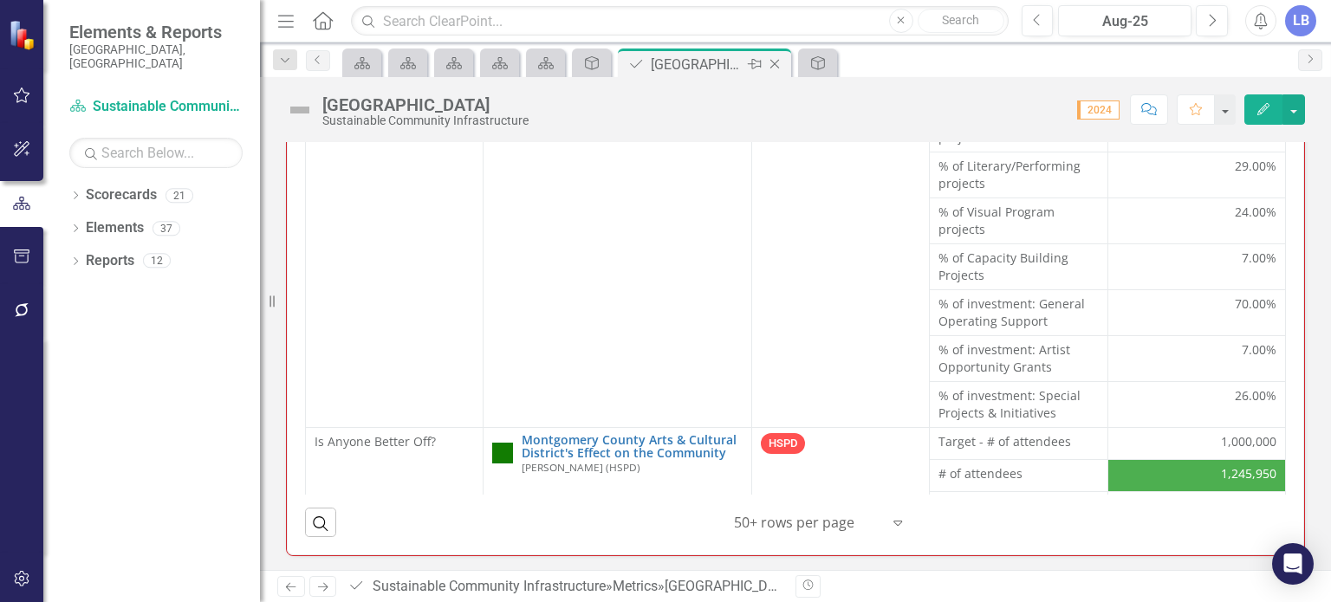
click at [776, 60] on icon "Close" at bounding box center [774, 64] width 17 height 14
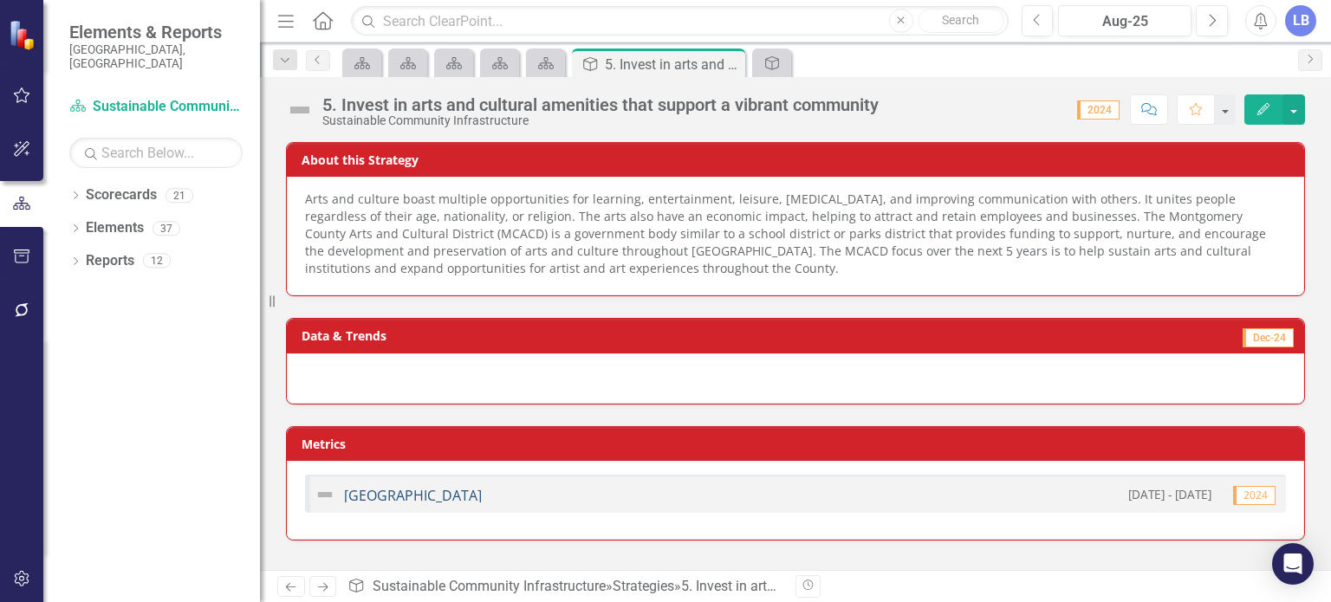
click at [451, 488] on link "[GEOGRAPHIC_DATA]" at bounding box center [413, 495] width 138 height 19
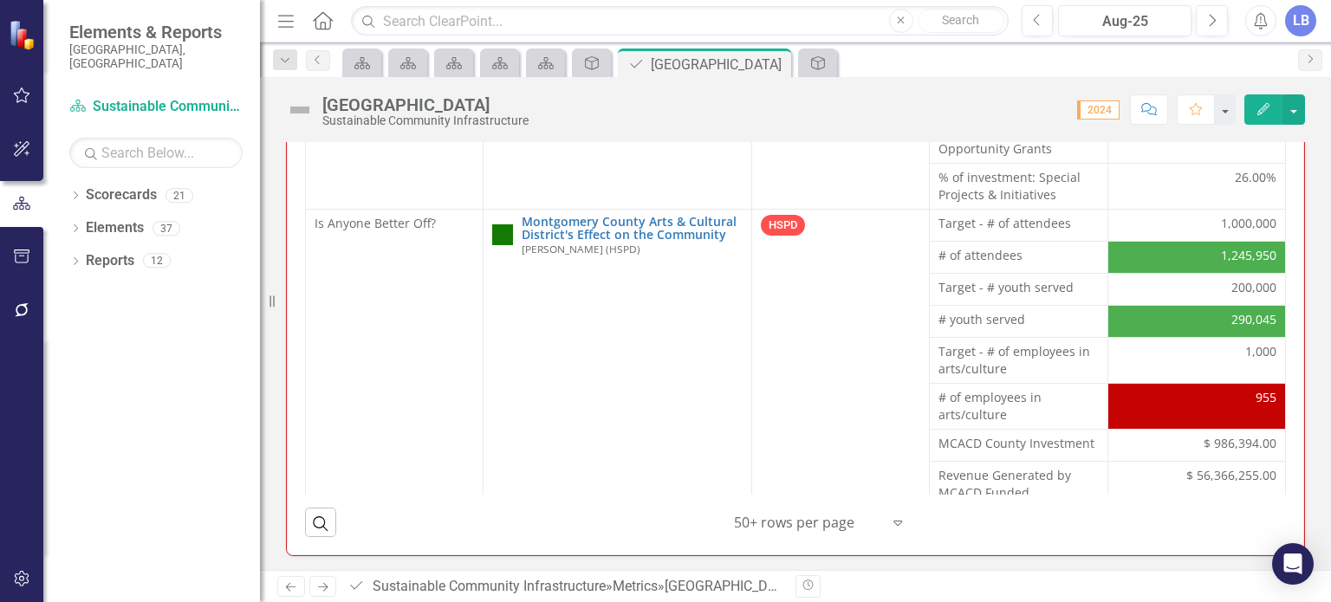
scroll to position [420, 0]
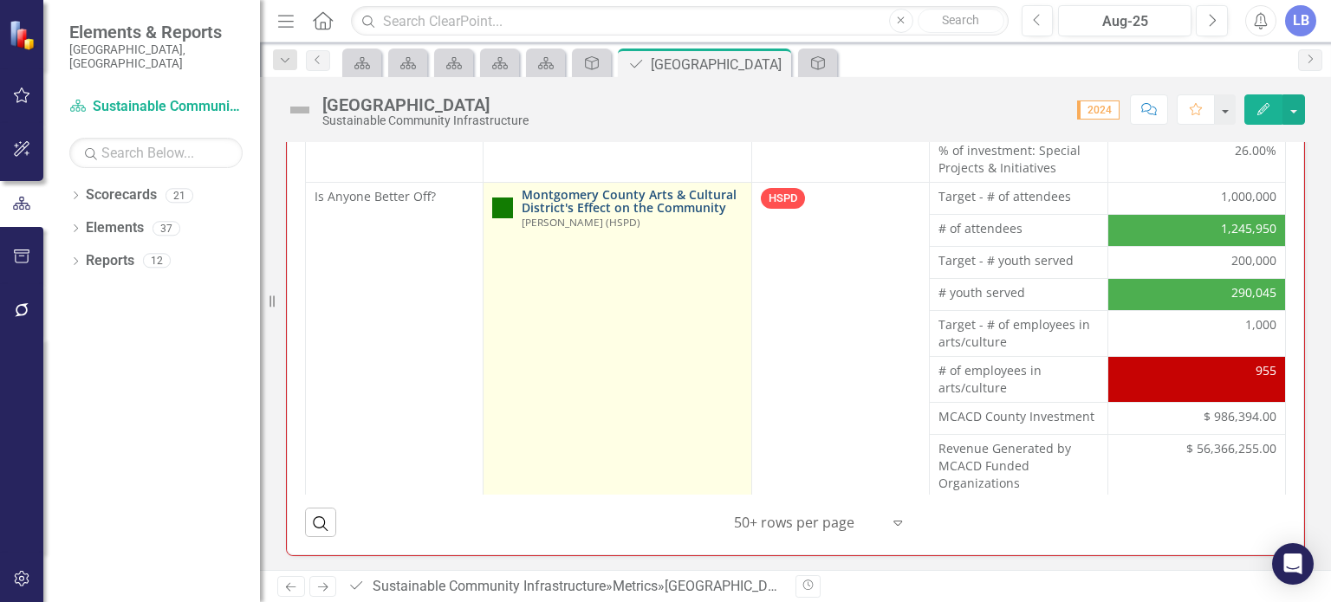
click at [579, 198] on link "Montgomery County Arts & Cultural District's Effect on the Community" at bounding box center [632, 201] width 220 height 27
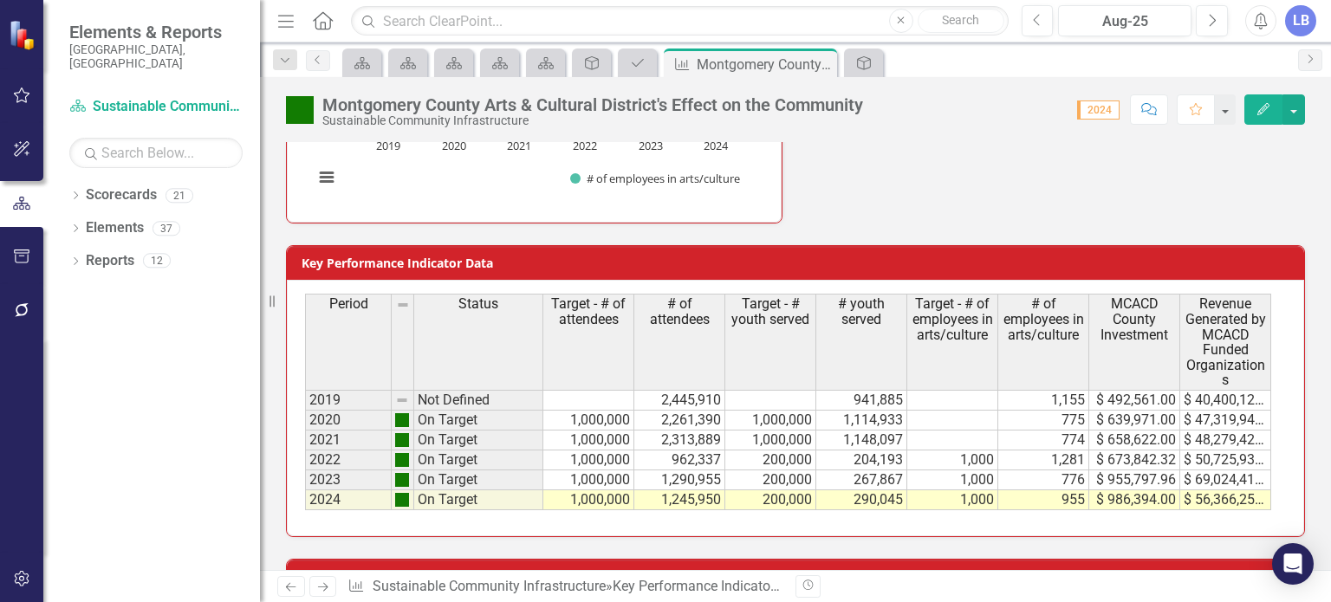
scroll to position [822, 0]
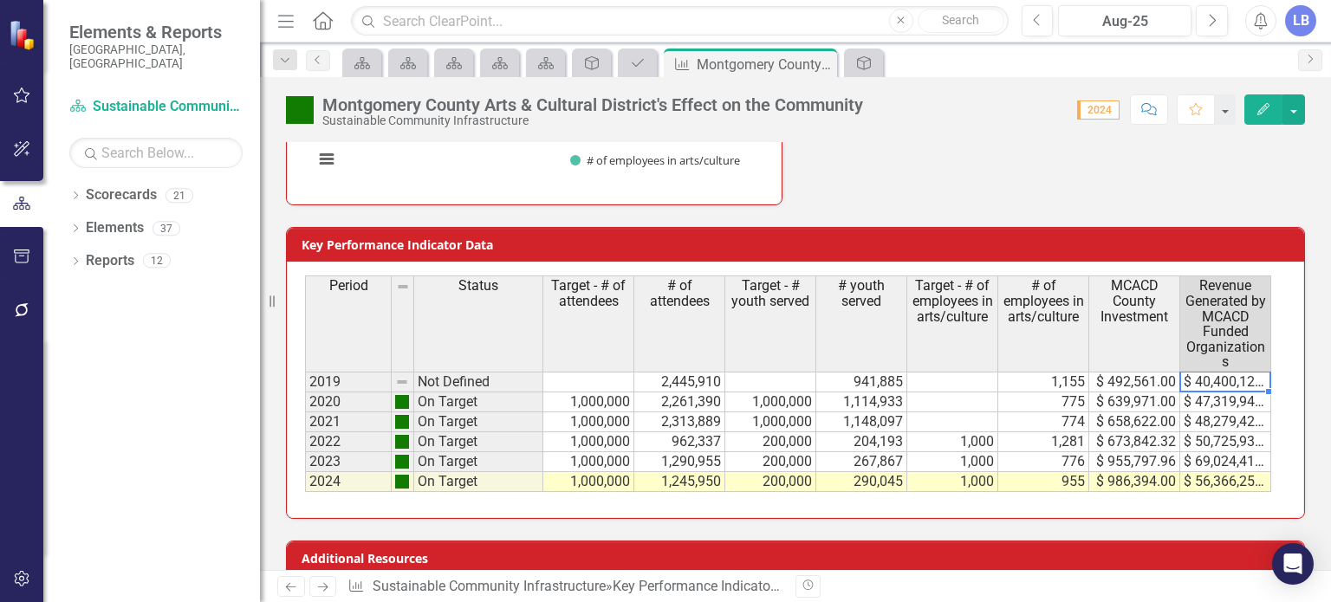
click at [1224, 372] on td "$ 40,400,126.41" at bounding box center [1225, 382] width 91 height 21
drag, startPoint x: 1268, startPoint y: 318, endPoint x: 1224, endPoint y: 367, distance: 65.6
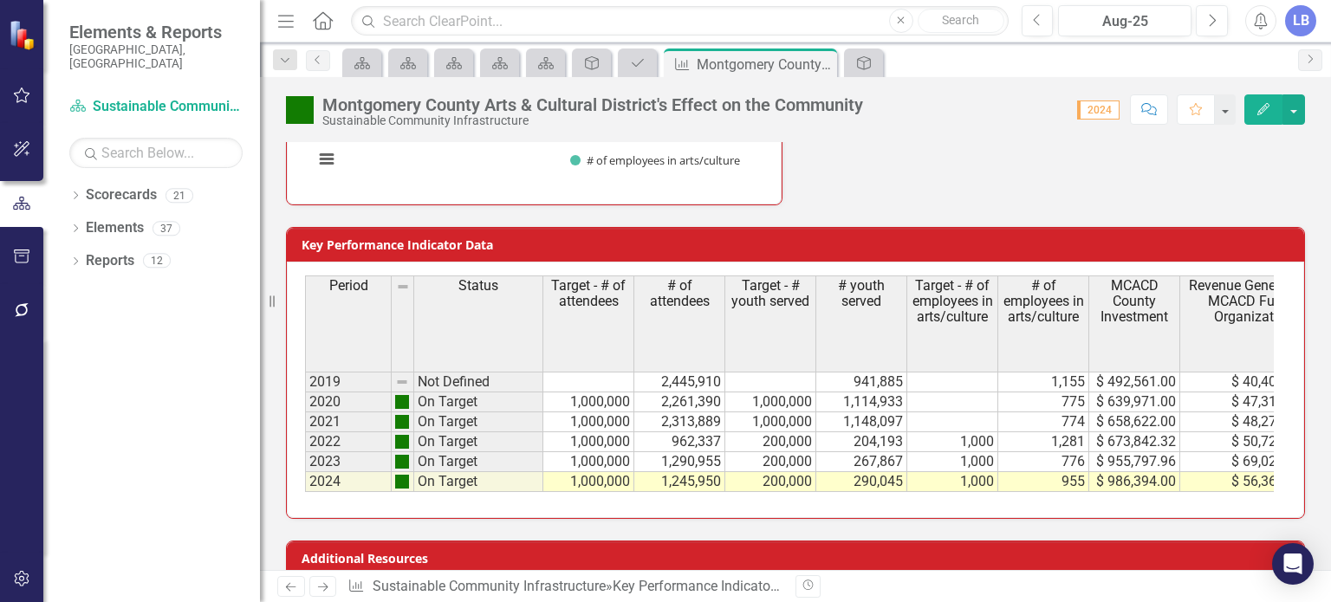
click at [1104, 502] on div "Period Status Target - # of attendees # of attendees Target - # youth served # …" at bounding box center [795, 390] width 1017 height 257
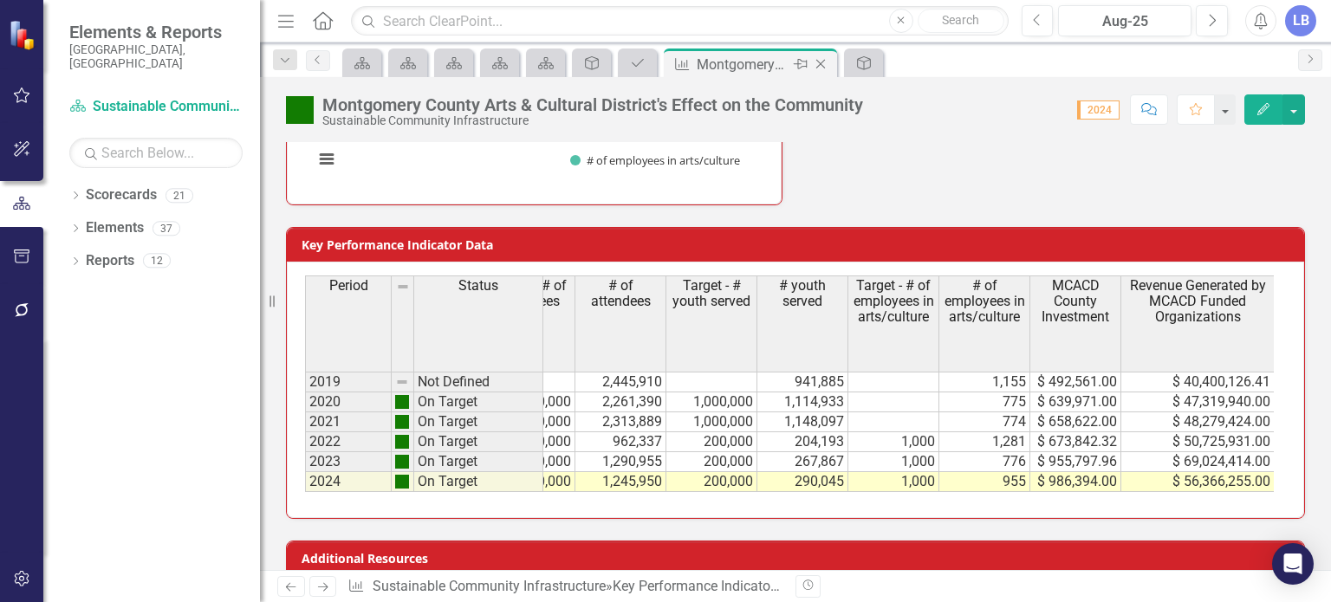
click at [814, 57] on icon "Close" at bounding box center [820, 64] width 17 height 14
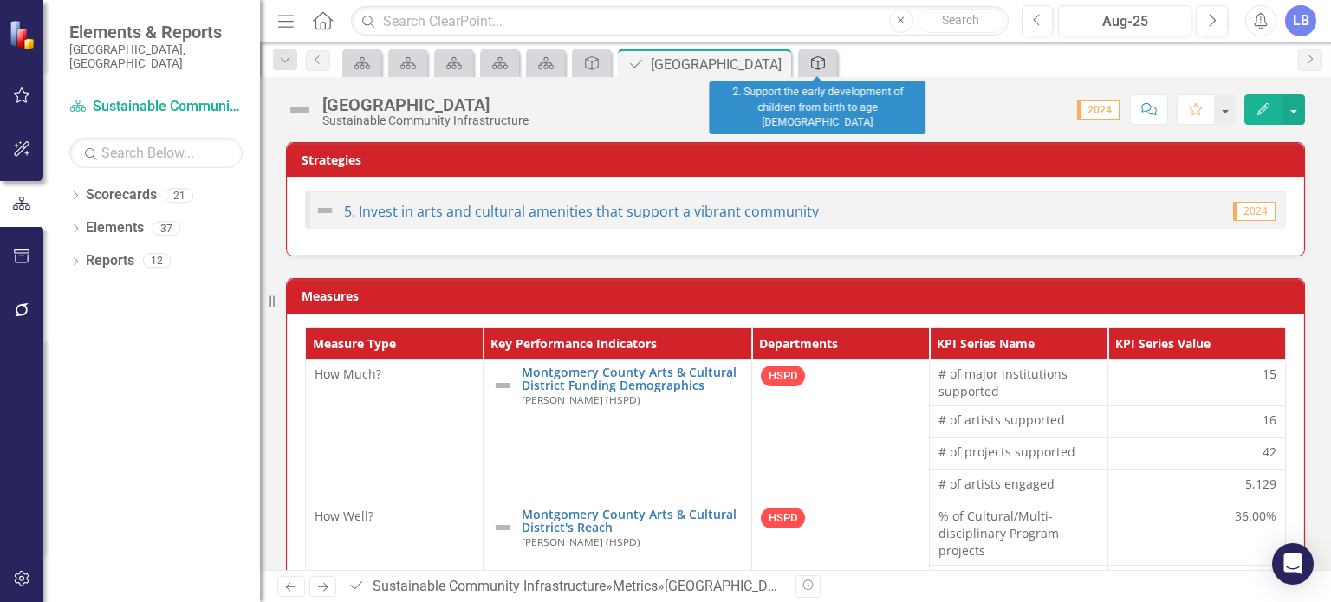
click at [823, 62] on icon "Strategy" at bounding box center [817, 63] width 17 height 14
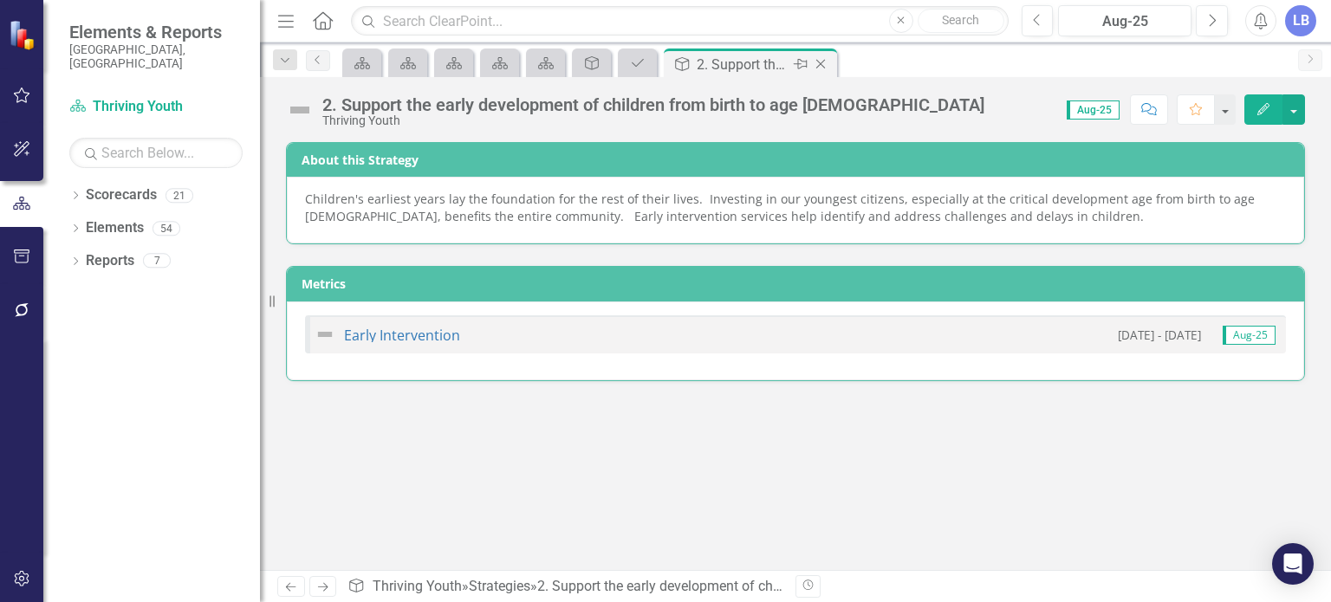
click at [815, 61] on icon "Close" at bounding box center [820, 64] width 17 height 14
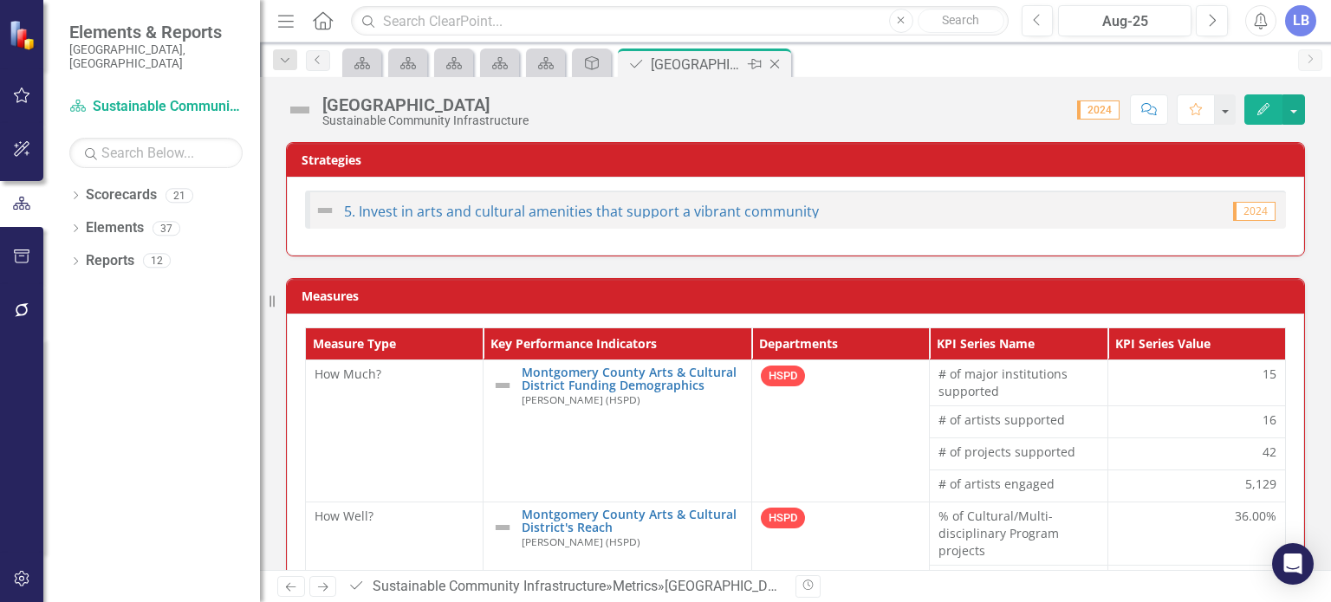
click at [776, 66] on icon "Close" at bounding box center [774, 64] width 17 height 14
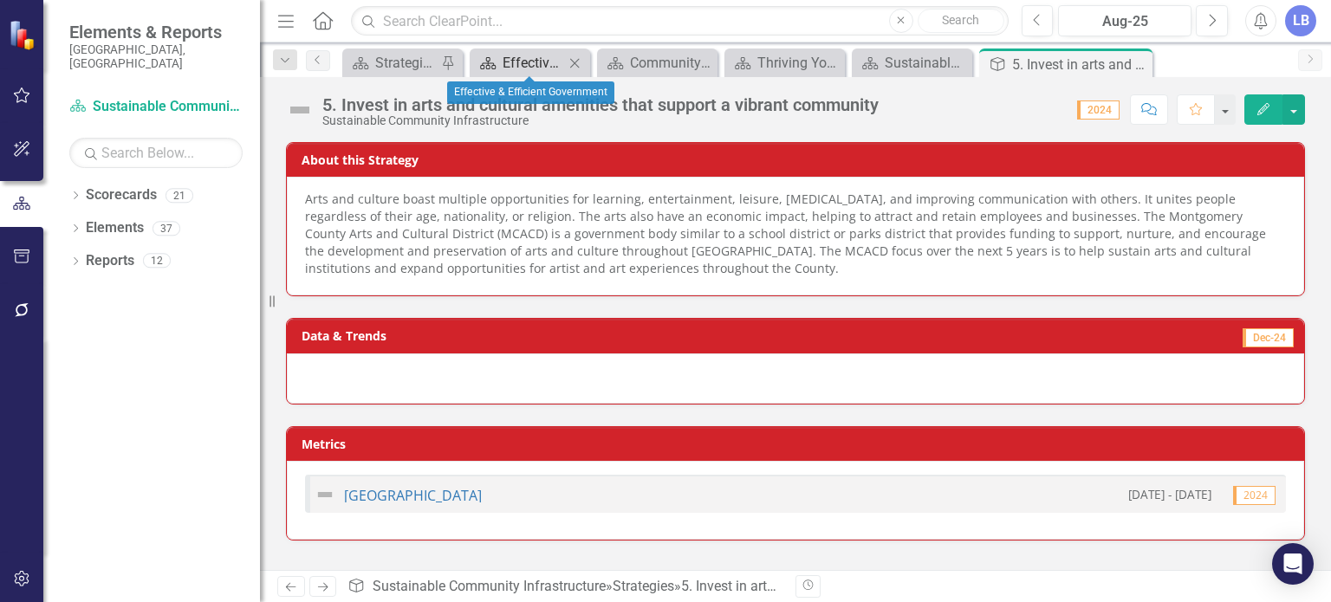
click at [525, 58] on div "Effective & Efficient Government" at bounding box center [534, 63] width 62 height 22
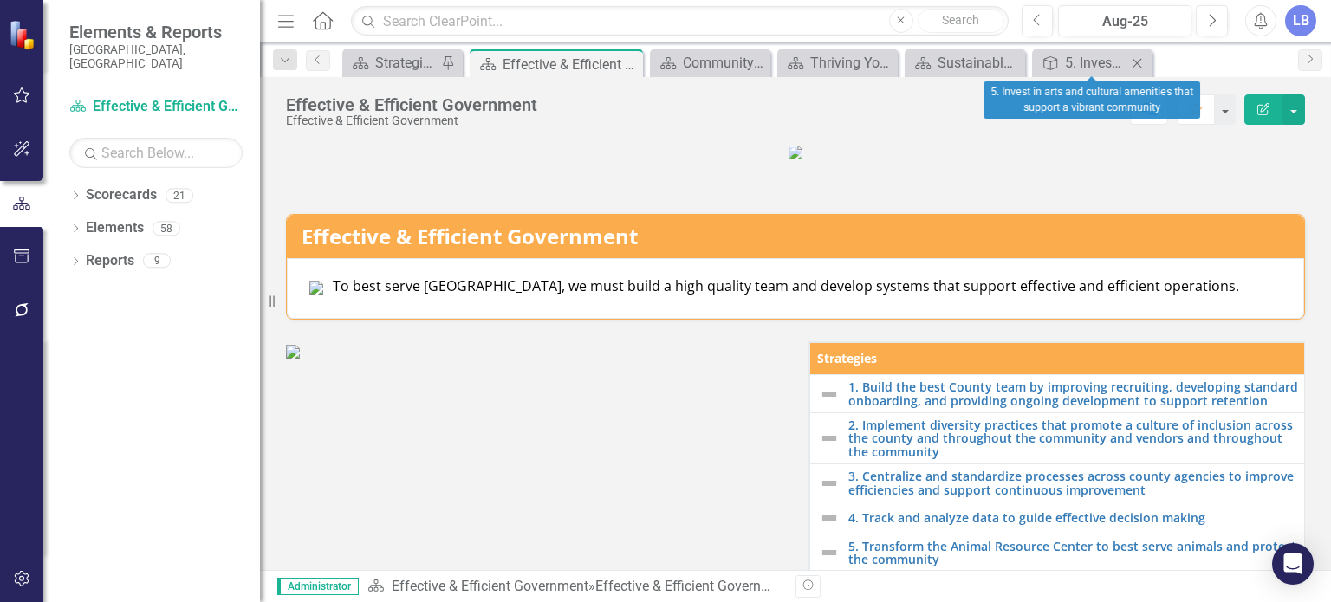
click at [1137, 63] on icon at bounding box center [1138, 63] width 10 height 10
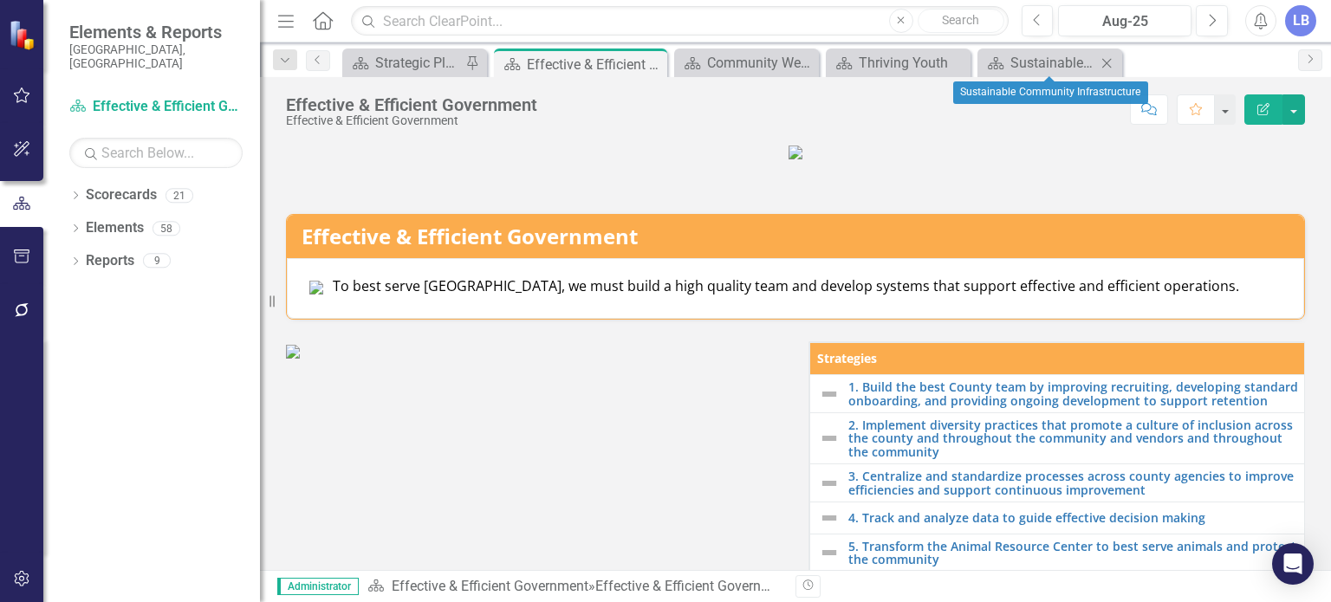
click at [1107, 59] on icon "Close" at bounding box center [1106, 63] width 17 height 14
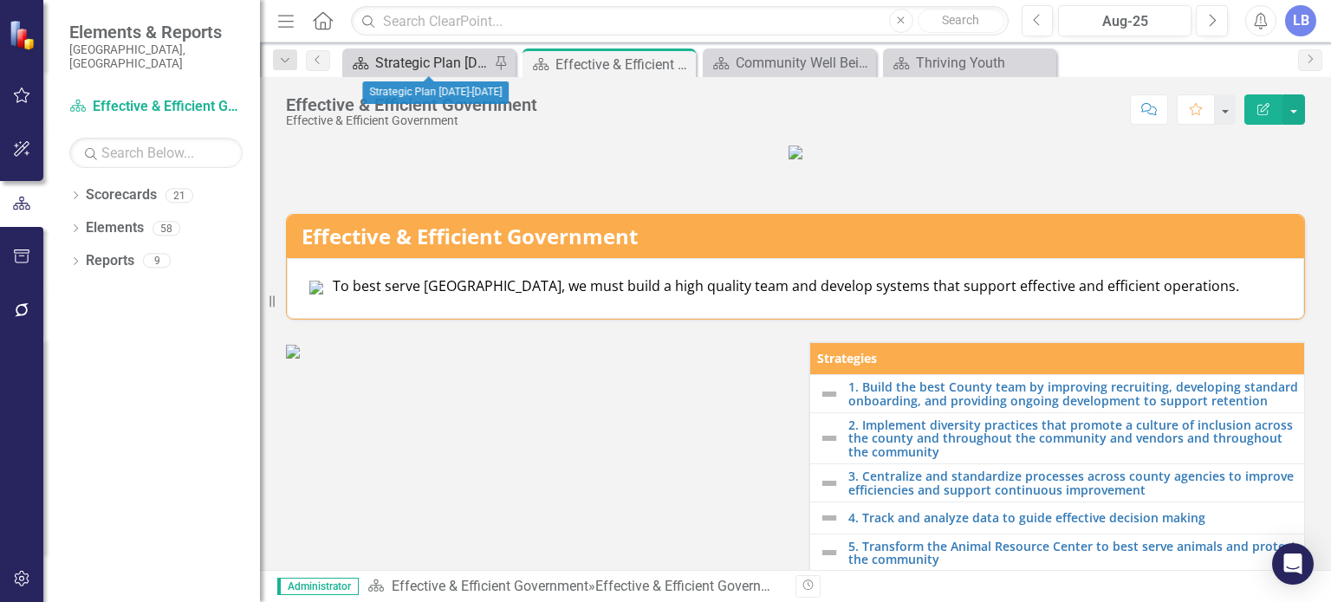
click at [450, 56] on div "Strategic Plan [DATE]-[DATE]" at bounding box center [432, 63] width 114 height 22
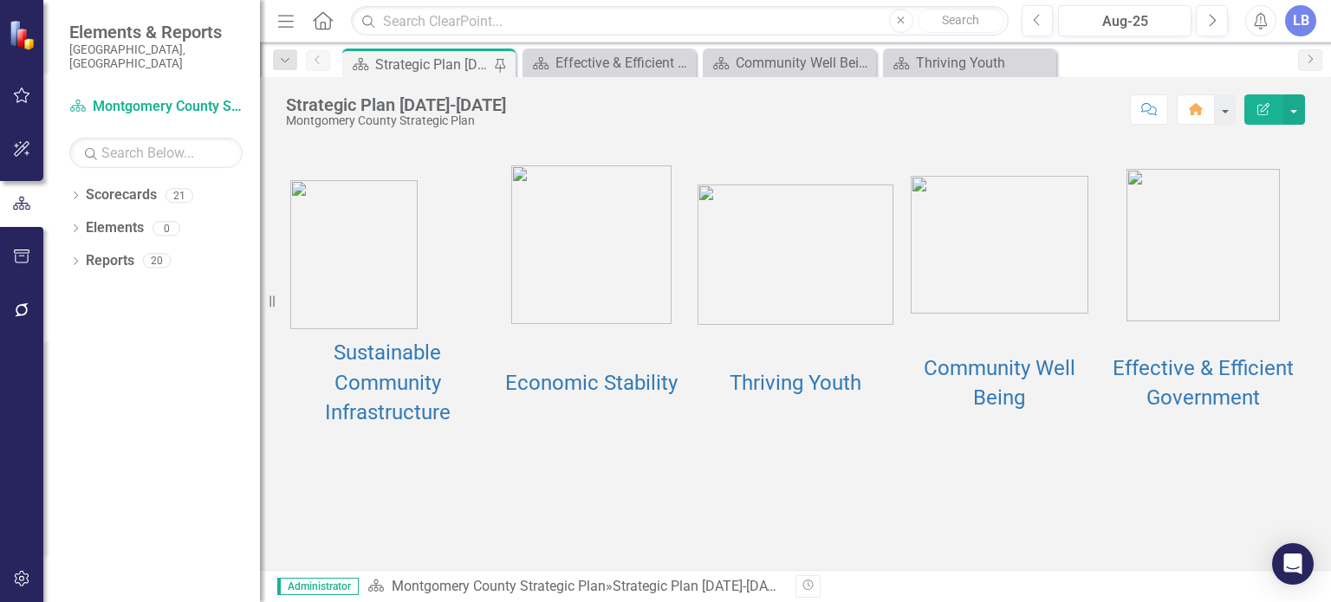
scroll to position [231, 0]
click at [575, 391] on link "Economic Stability" at bounding box center [591, 383] width 172 height 24
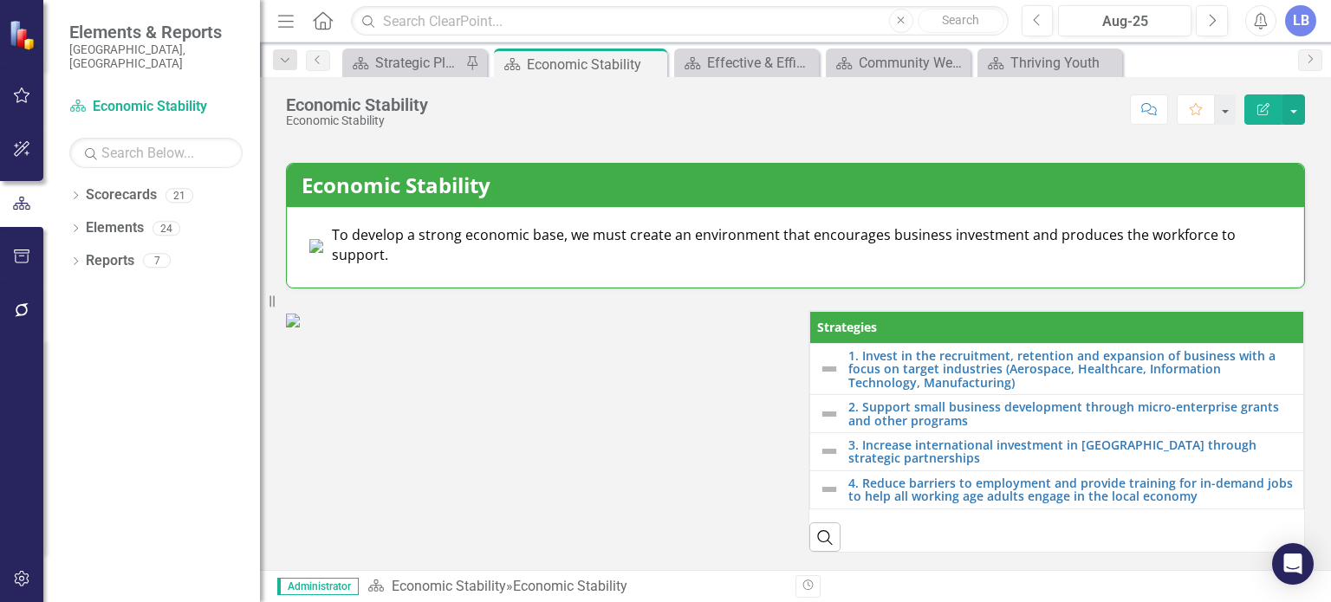
scroll to position [319, 0]
click at [647, 62] on icon "Close" at bounding box center [650, 64] width 17 height 14
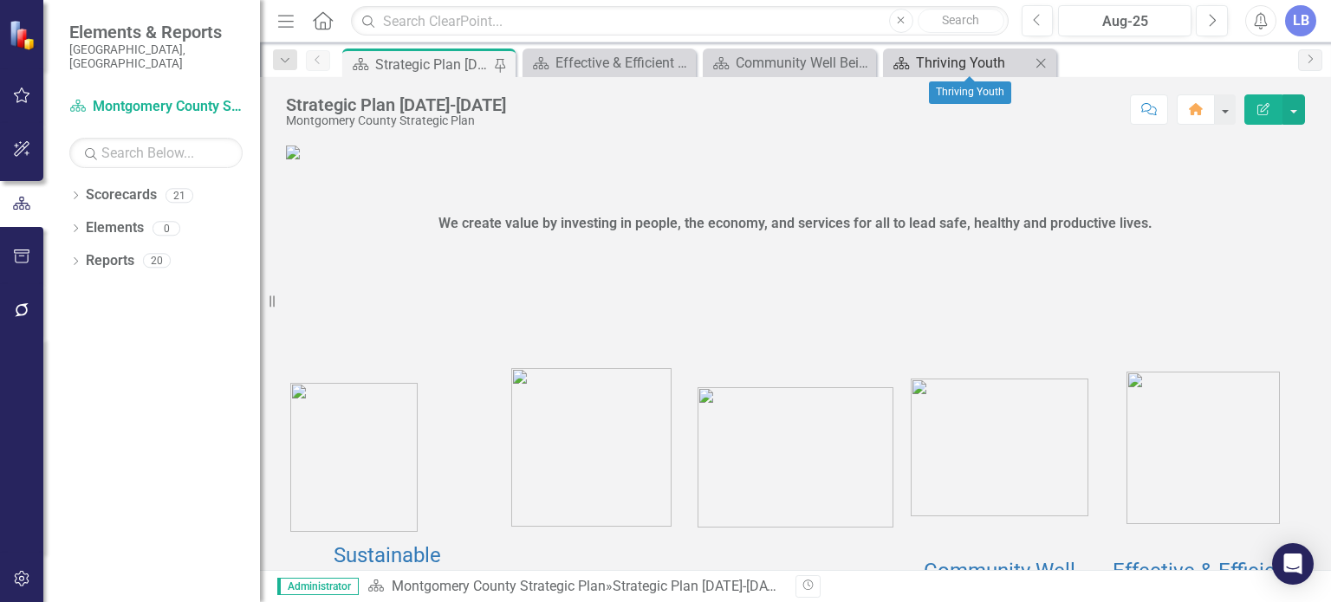
click at [961, 67] on div "Thriving Youth" at bounding box center [973, 63] width 114 height 22
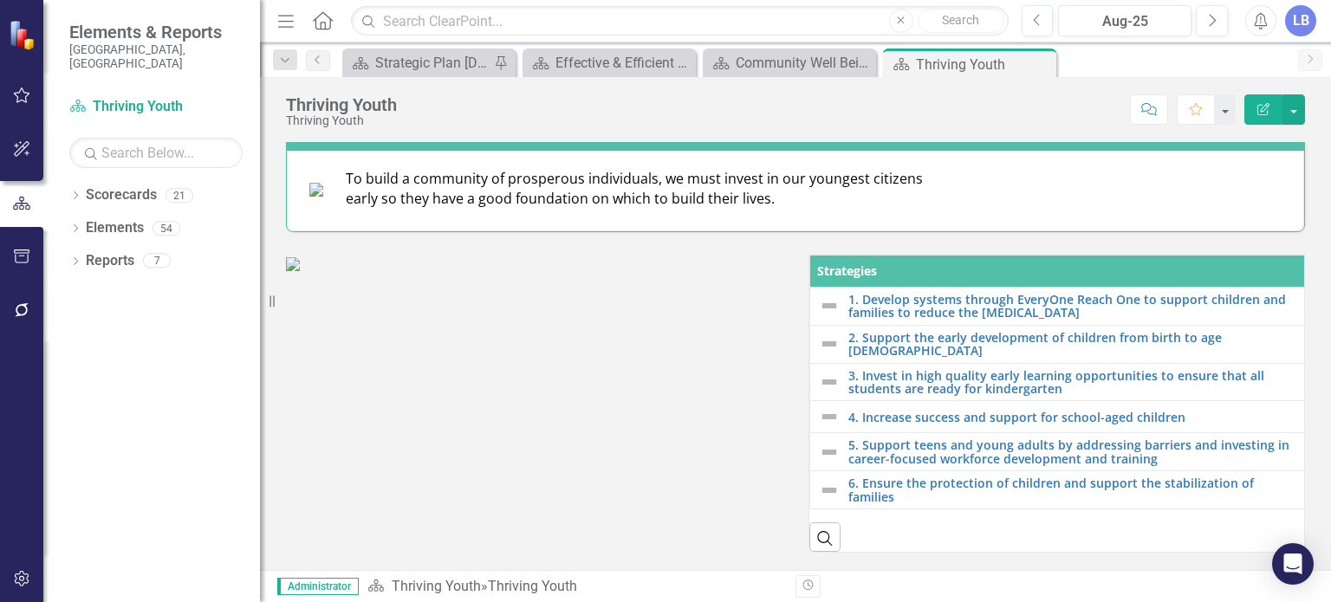
scroll to position [333, 0]
click at [1041, 61] on icon "Close" at bounding box center [1039, 64] width 17 height 14
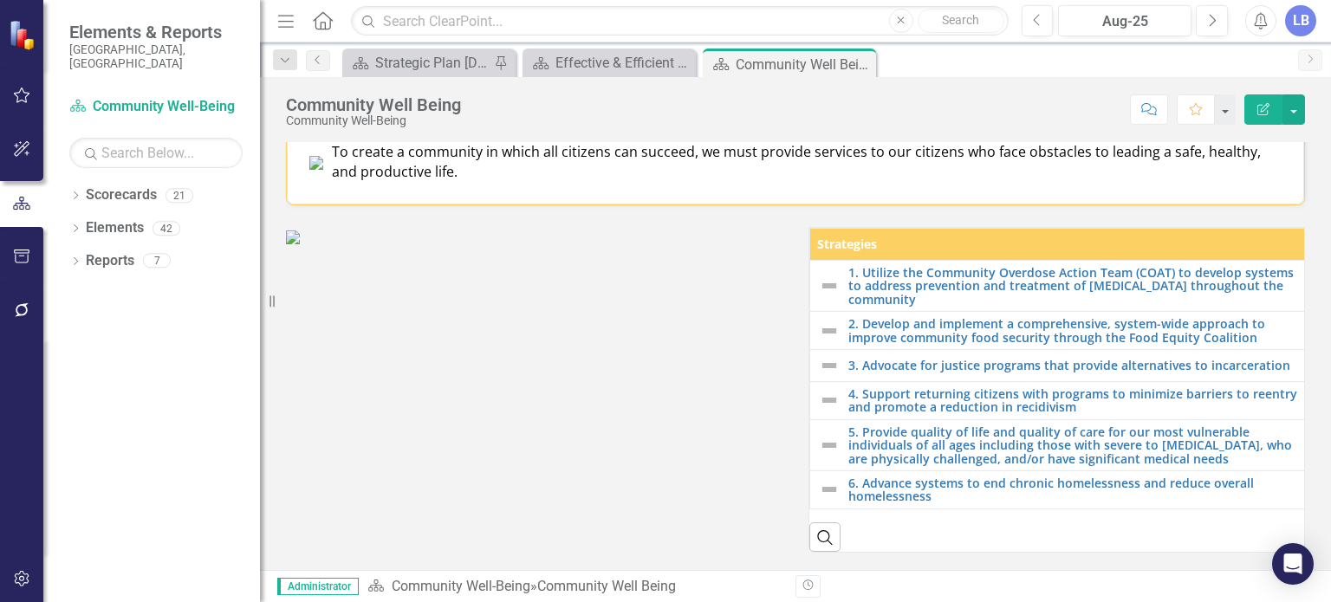
scroll to position [402, 0]
click at [861, 69] on icon "Close" at bounding box center [859, 64] width 17 height 14
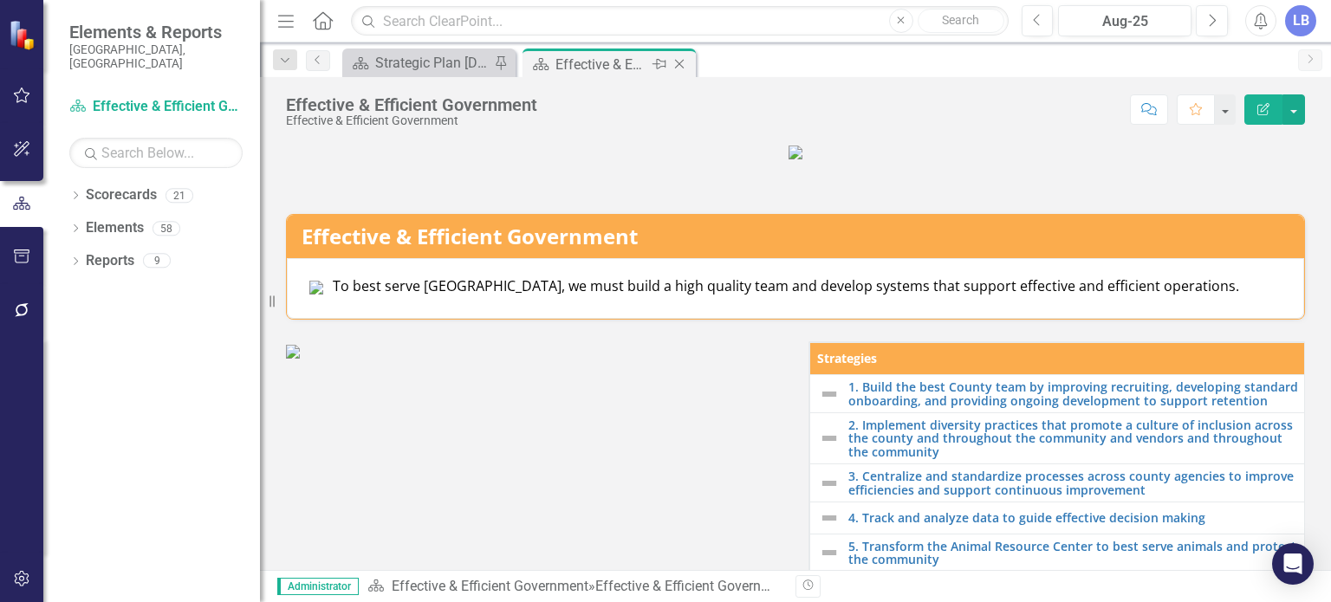
click at [681, 60] on icon "Close" at bounding box center [679, 64] width 17 height 14
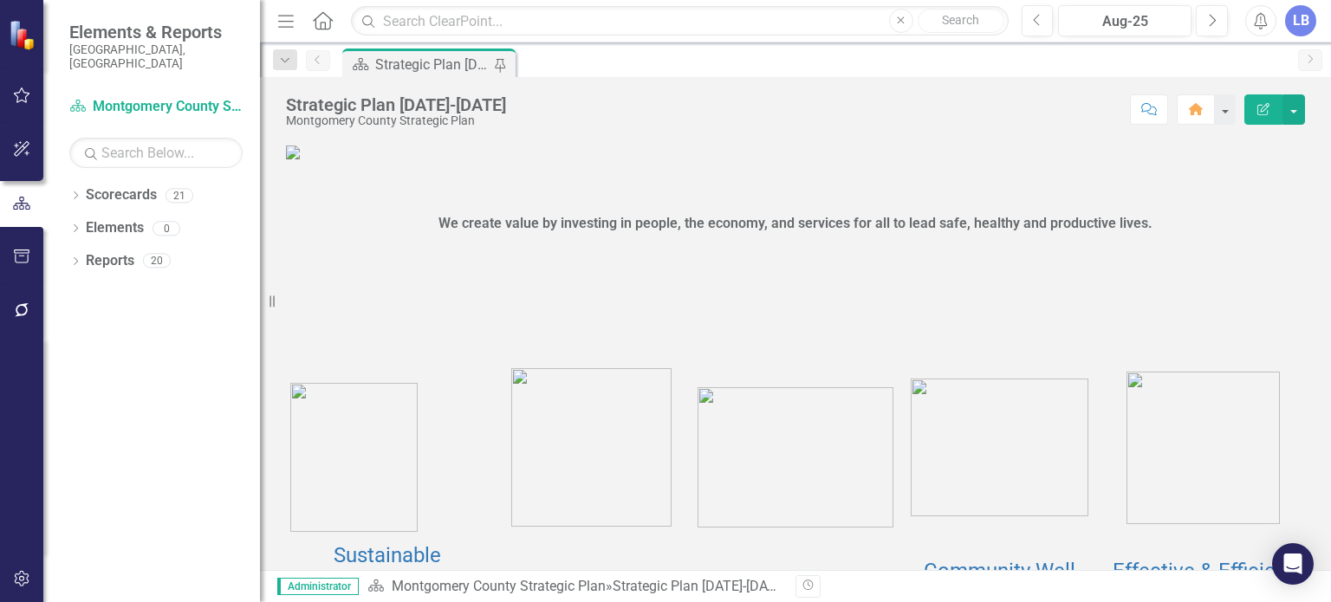
drag, startPoint x: 1317, startPoint y: 244, endPoint x: 1322, endPoint y: 253, distance: 10.1
click at [1322, 253] on div "We create value by investing in people, the economy, and services for all to le…" at bounding box center [795, 356] width 1071 height 428
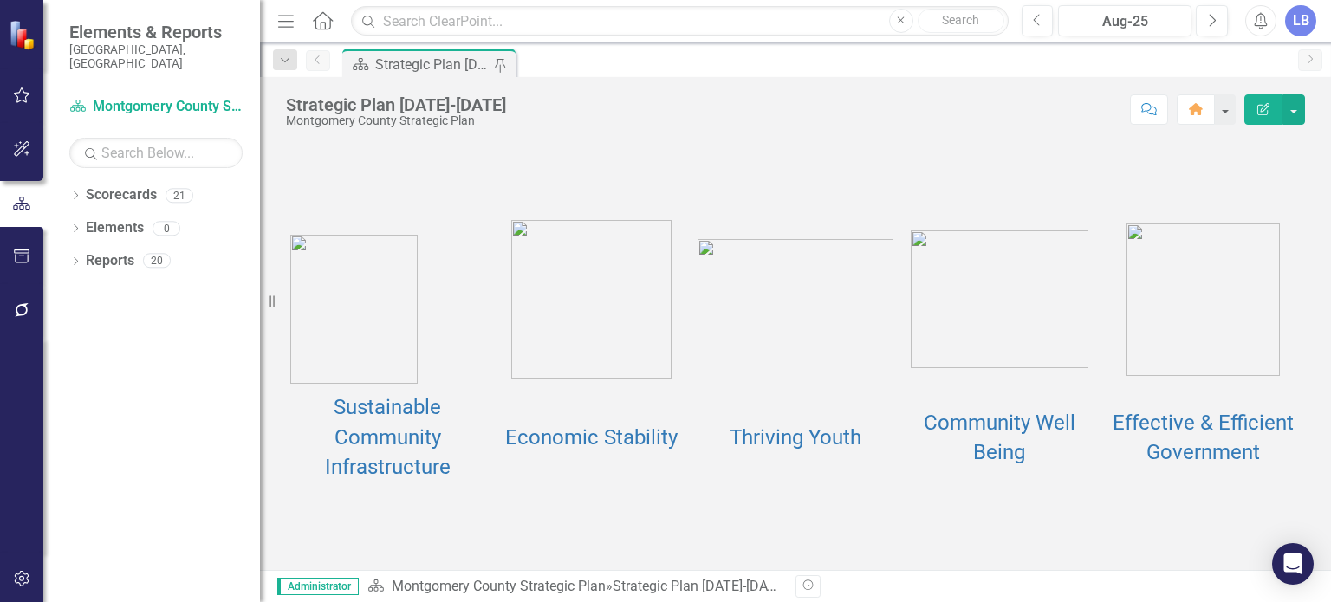
scroll to position [244, 0]
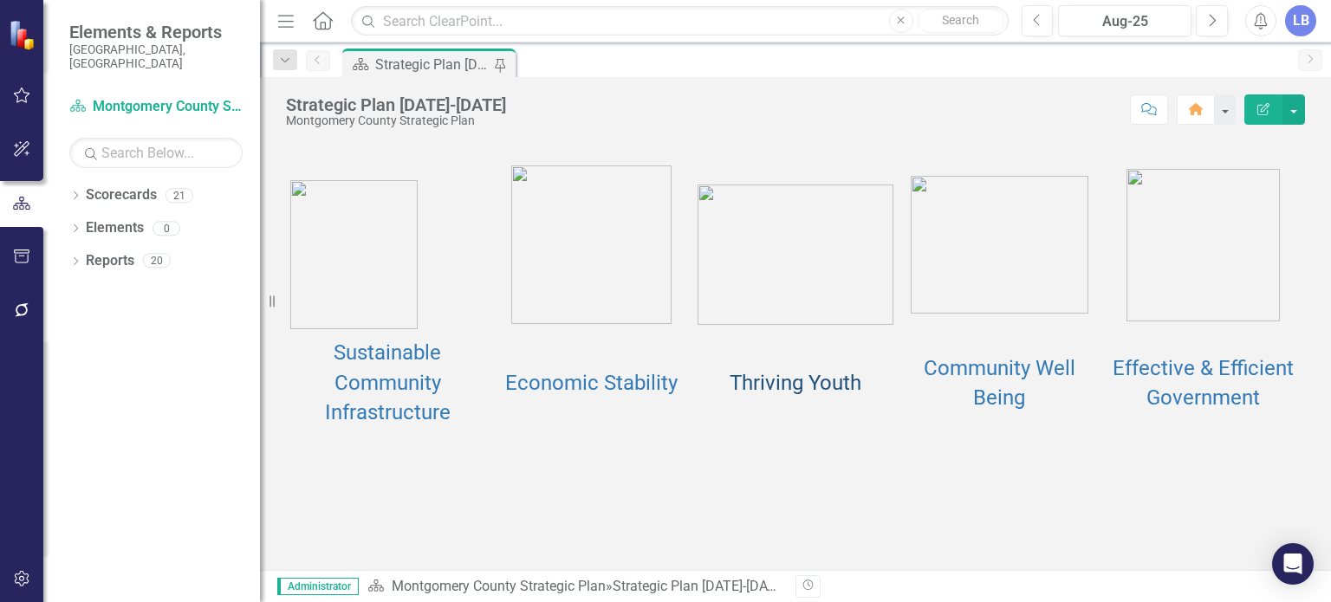
click at [789, 387] on link "Thriving Youth" at bounding box center [796, 383] width 132 height 24
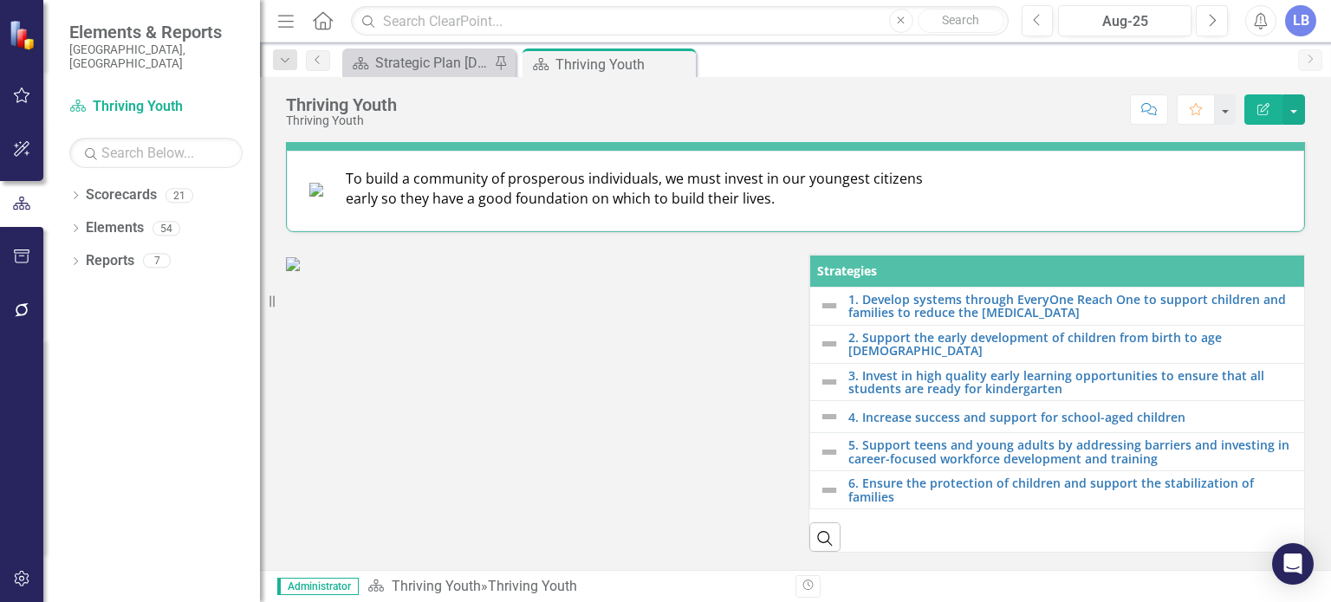
scroll to position [333, 0]
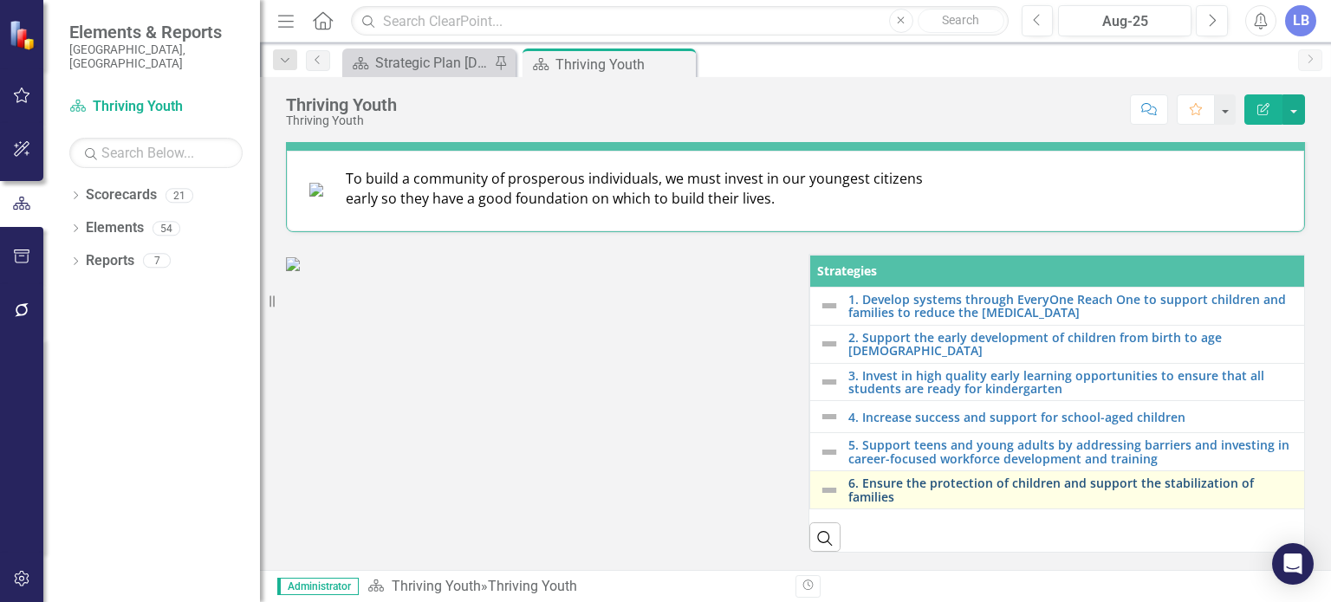
click at [900, 481] on link "6. Ensure the protection of children and support the stabilization of families" at bounding box center [1072, 490] width 448 height 27
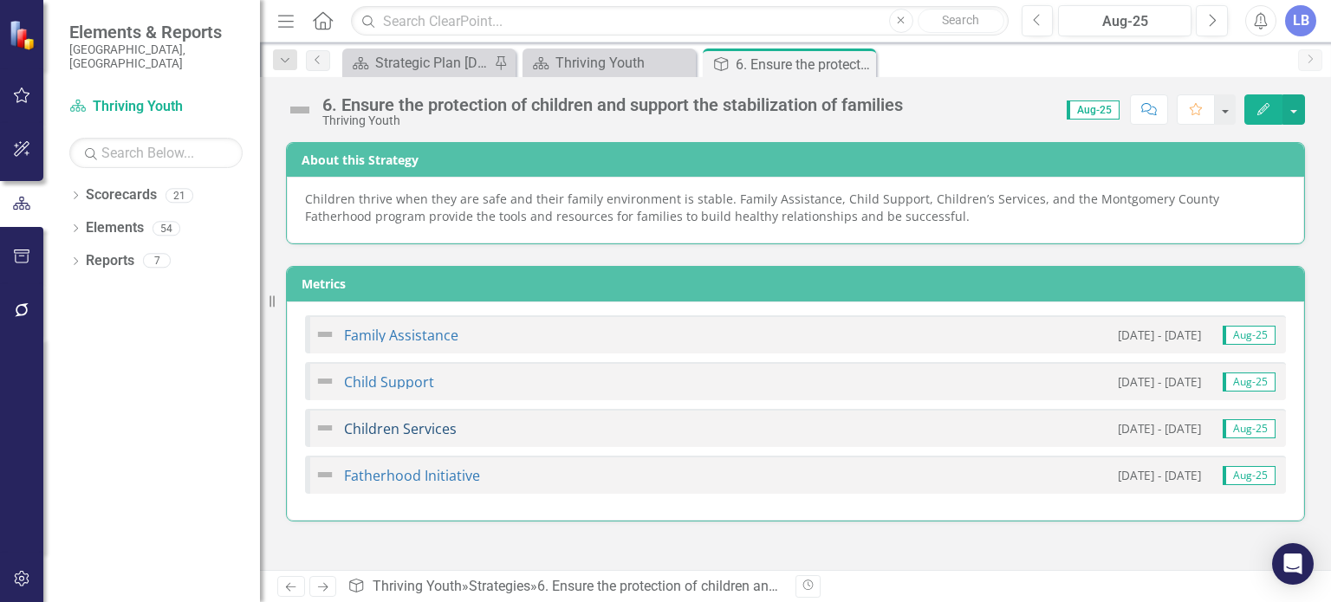
click at [395, 424] on link "Children Services" at bounding box center [400, 428] width 113 height 19
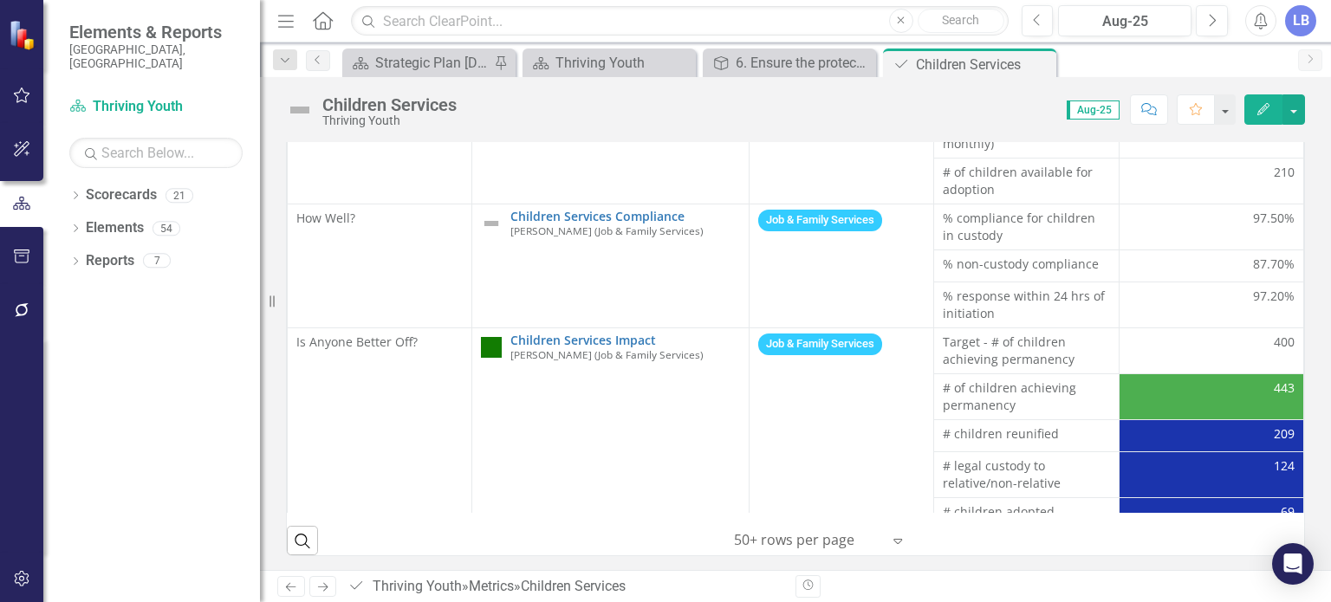
scroll to position [166, 0]
